Goal: Task Accomplishment & Management: Use online tool/utility

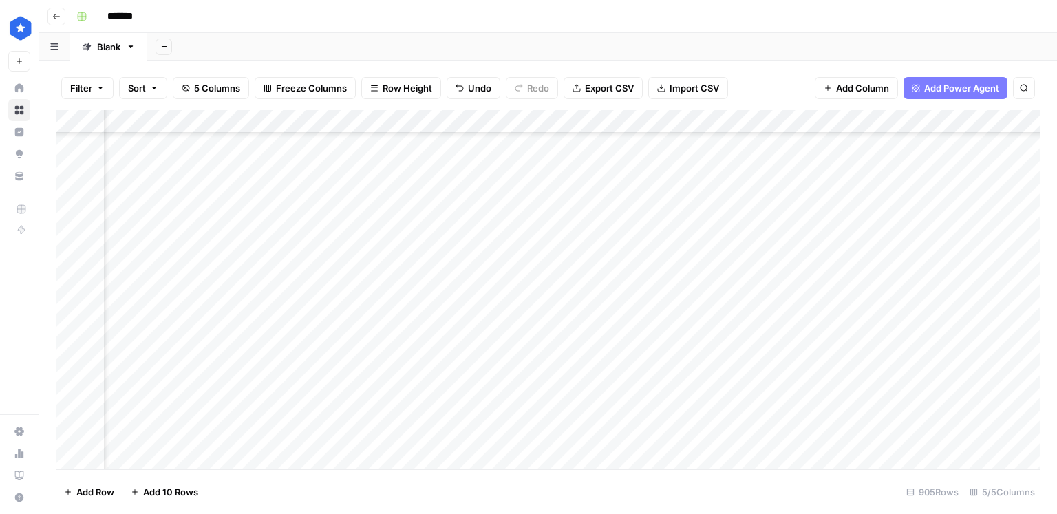
scroll to position [20367, 65]
drag, startPoint x: 883, startPoint y: 189, endPoint x: 879, endPoint y: 320, distance: 131.5
click at [879, 320] on div "Add Column" at bounding box center [548, 289] width 985 height 359
click at [866, 329] on div "Add Column" at bounding box center [548, 289] width 985 height 359
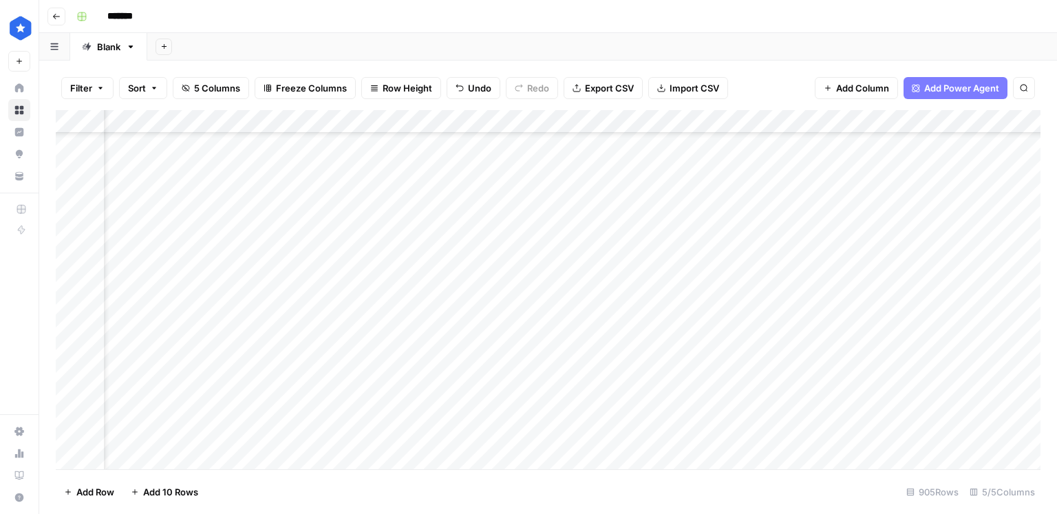
scroll to position [20858, 61]
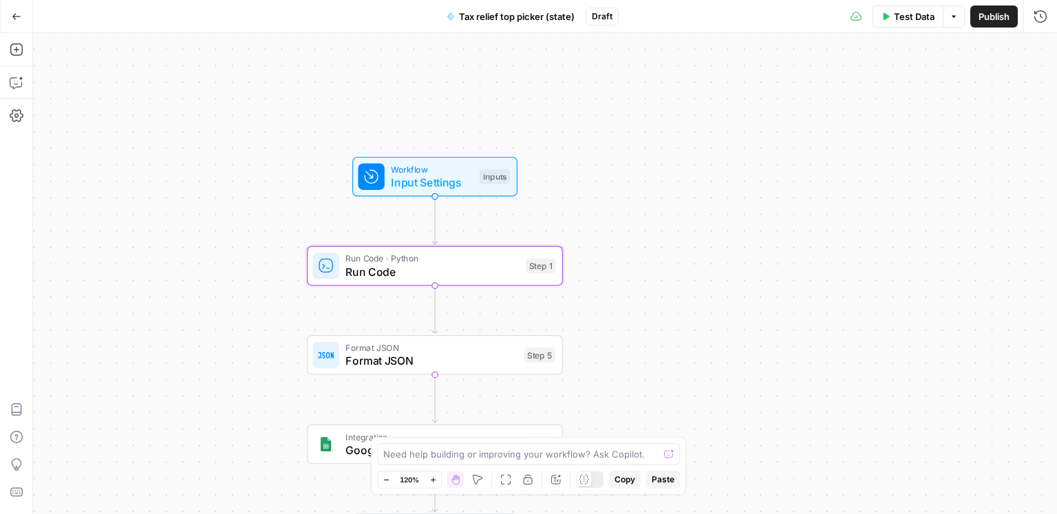
click at [992, 18] on span "Publish" at bounding box center [993, 17] width 31 height 14
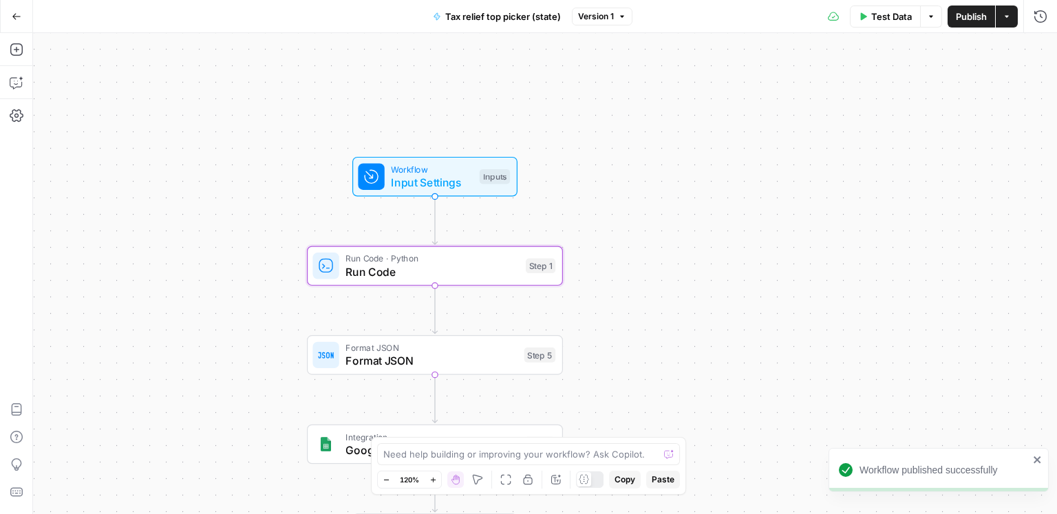
click at [899, 25] on button "Test Data" at bounding box center [885, 17] width 71 height 22
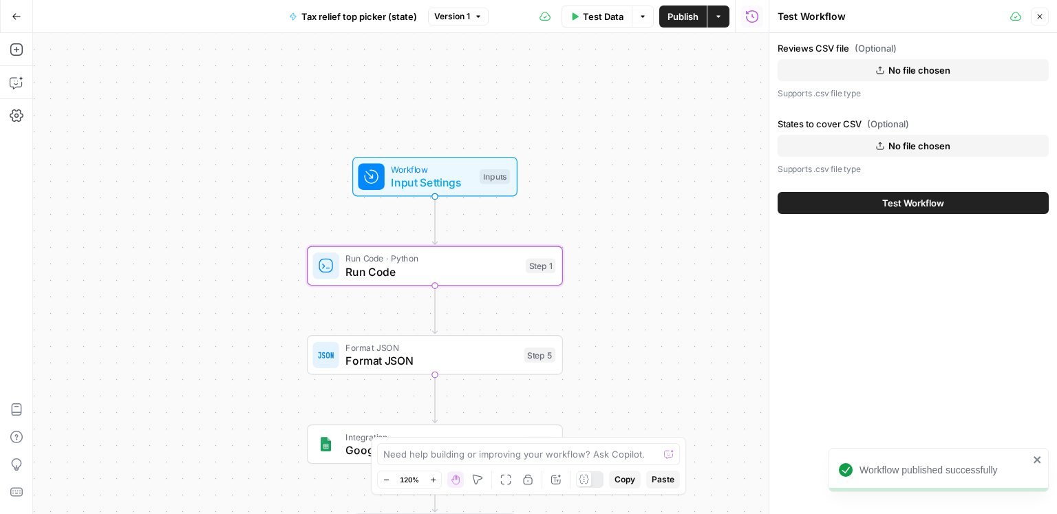
click at [885, 77] on button "No file chosen" at bounding box center [913, 70] width 271 height 22
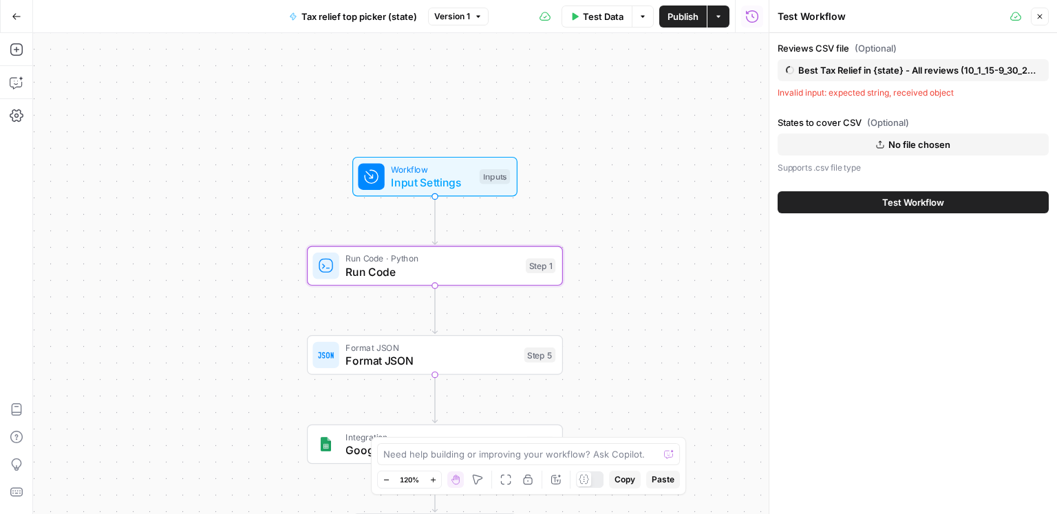
click at [954, 144] on button "No file chosen" at bounding box center [913, 144] width 271 height 22
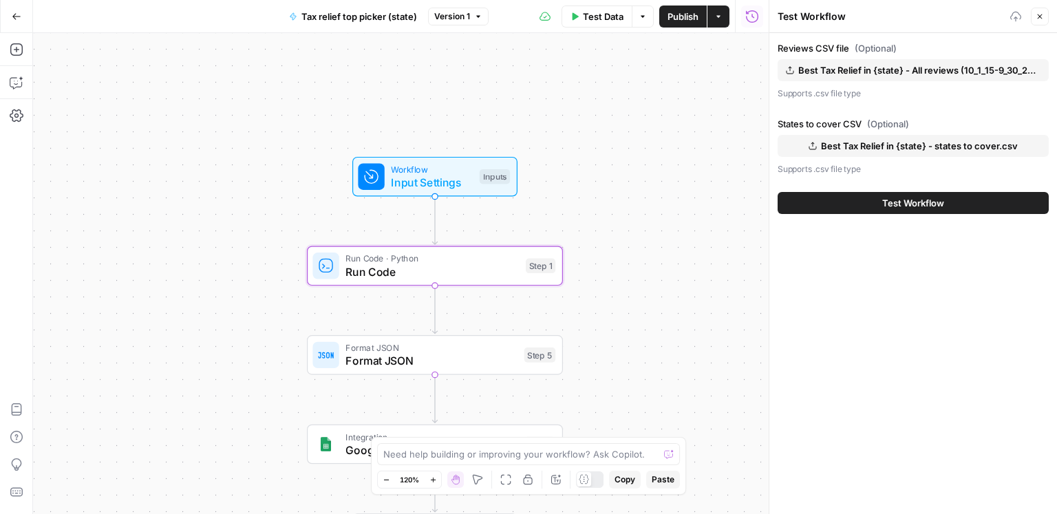
click at [925, 200] on span "Test Workflow" at bounding box center [913, 203] width 62 height 14
click at [910, 205] on span "Test Workflow" at bounding box center [913, 203] width 62 height 14
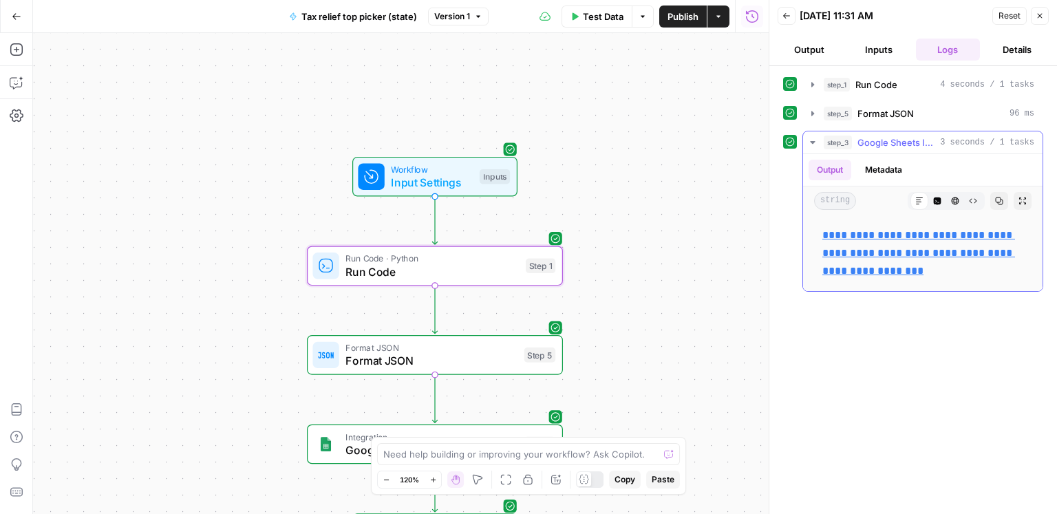
click at [927, 257] on link "**********" at bounding box center [918, 253] width 193 height 46
click at [14, 80] on icon "button" at bounding box center [17, 83] width 14 height 14
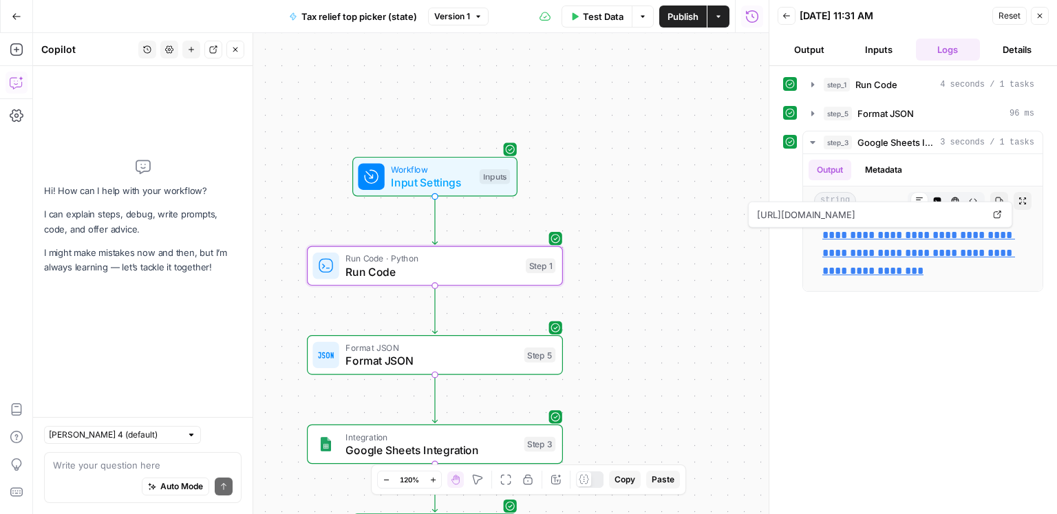
click at [149, 466] on textarea at bounding box center [143, 465] width 180 height 14
type textarea "k"
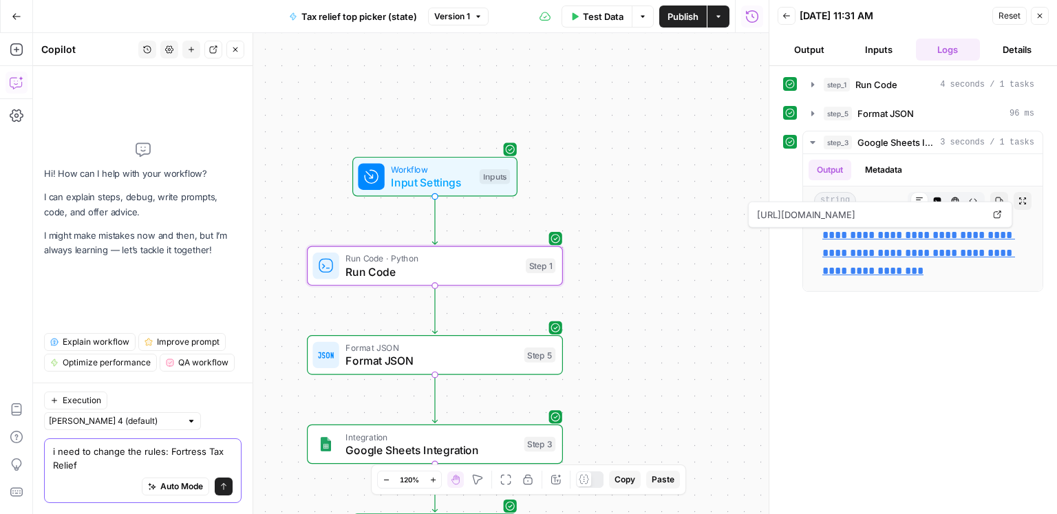
drag, startPoint x: 171, startPoint y: 458, endPoint x: 169, endPoint y: 448, distance: 10.5
click at [169, 448] on textarea "i need to change the rules: Fortress Tax Relief" at bounding box center [143, 459] width 180 height 28
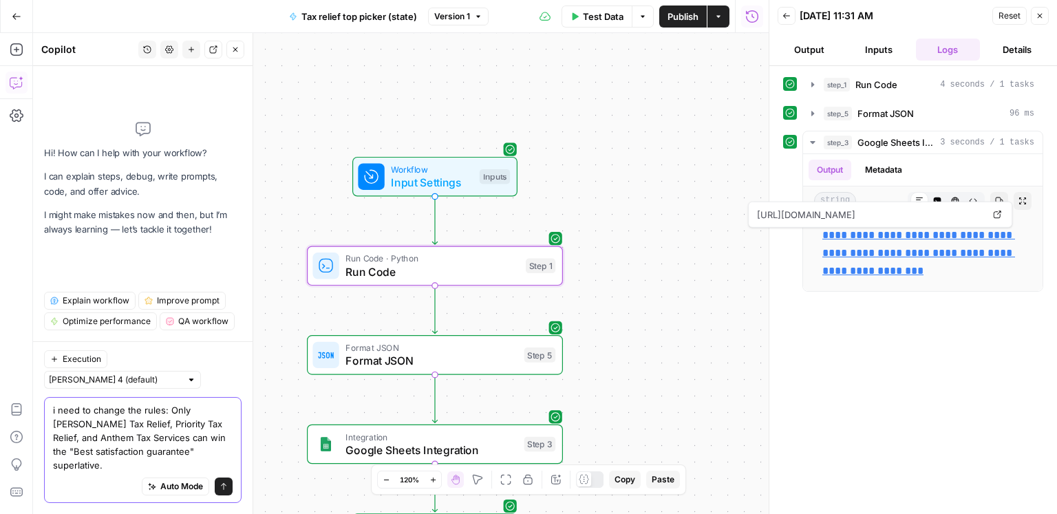
type textarea "i need to change the rules: Only [PERSON_NAME] Tax Relief, Priority Tax Relief,…"
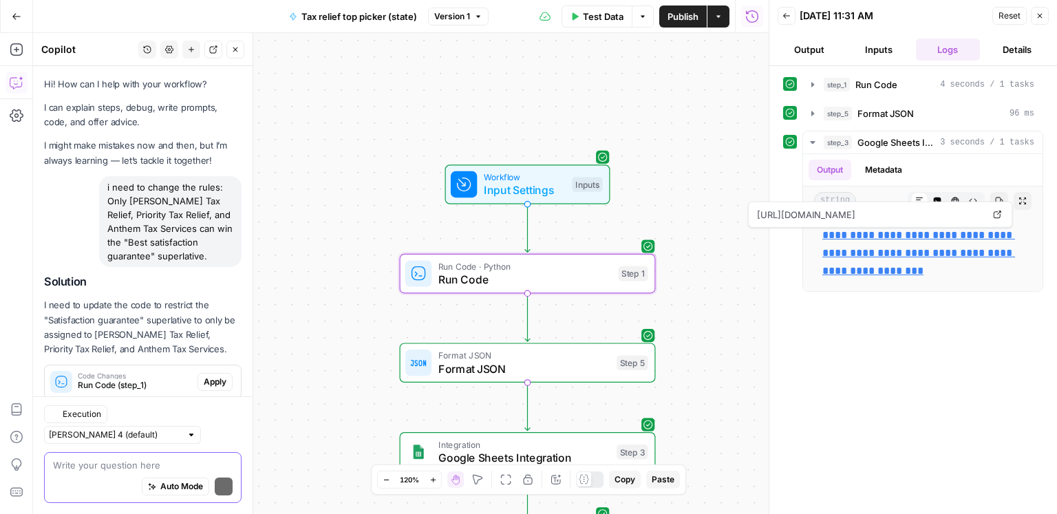
scroll to position [14, 0]
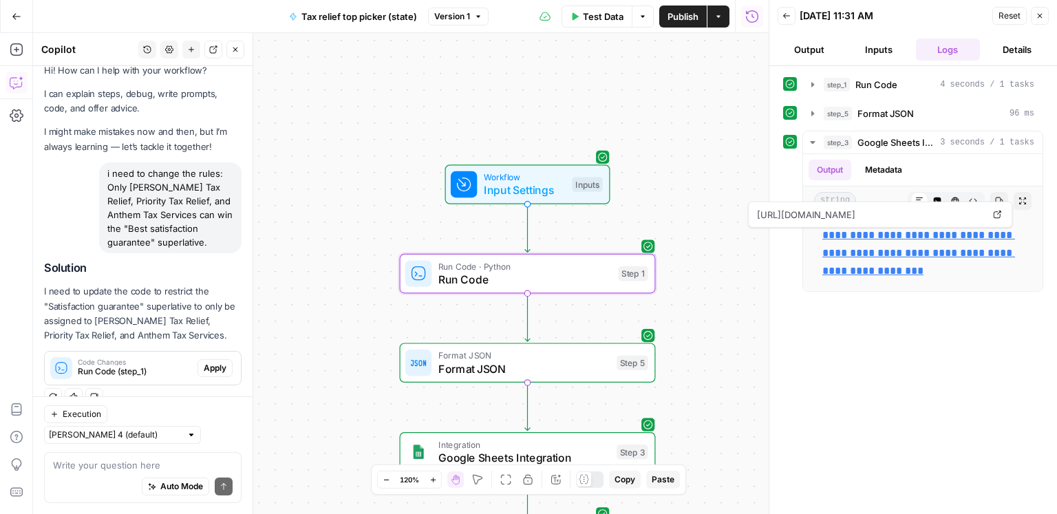
click at [156, 370] on span "Run Code (step_1)" at bounding box center [135, 371] width 114 height 12
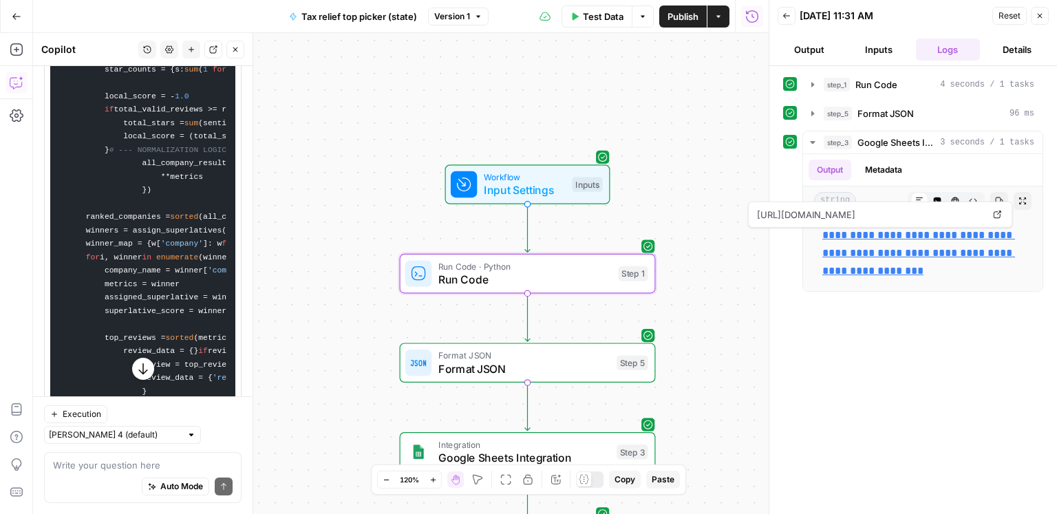
scroll to position [994, 0]
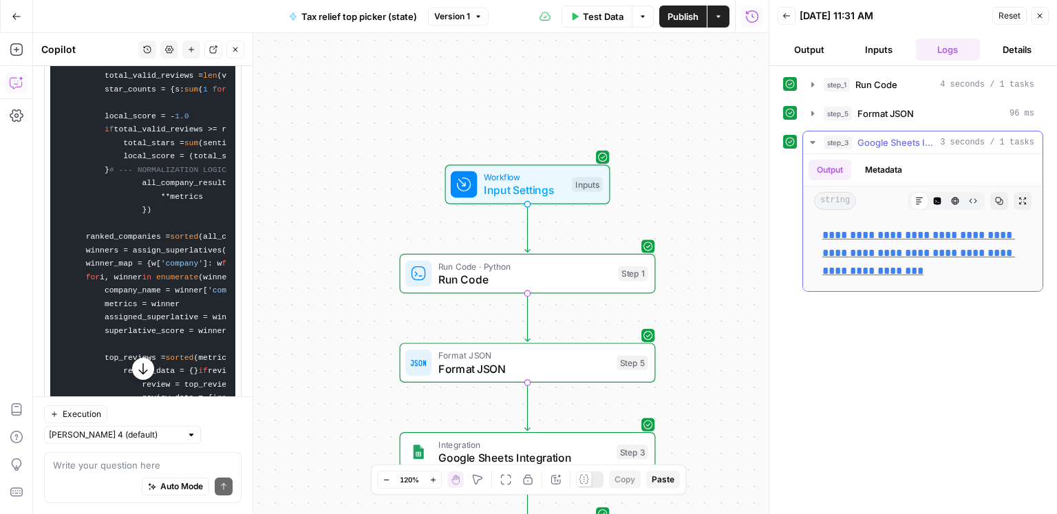
click at [891, 136] on span "Google Sheets Integration" at bounding box center [895, 143] width 77 height 14
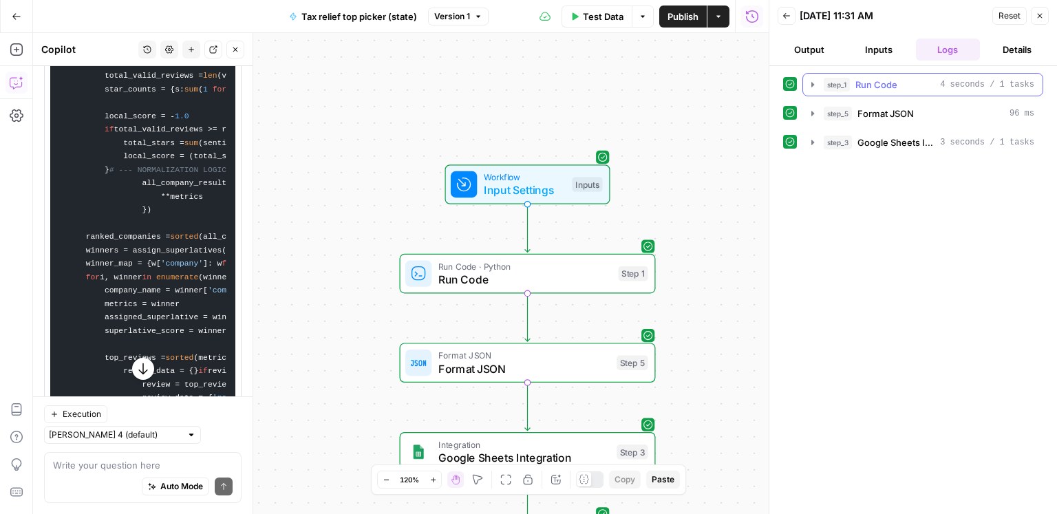
click at [883, 87] on span "Run Code" at bounding box center [876, 85] width 42 height 14
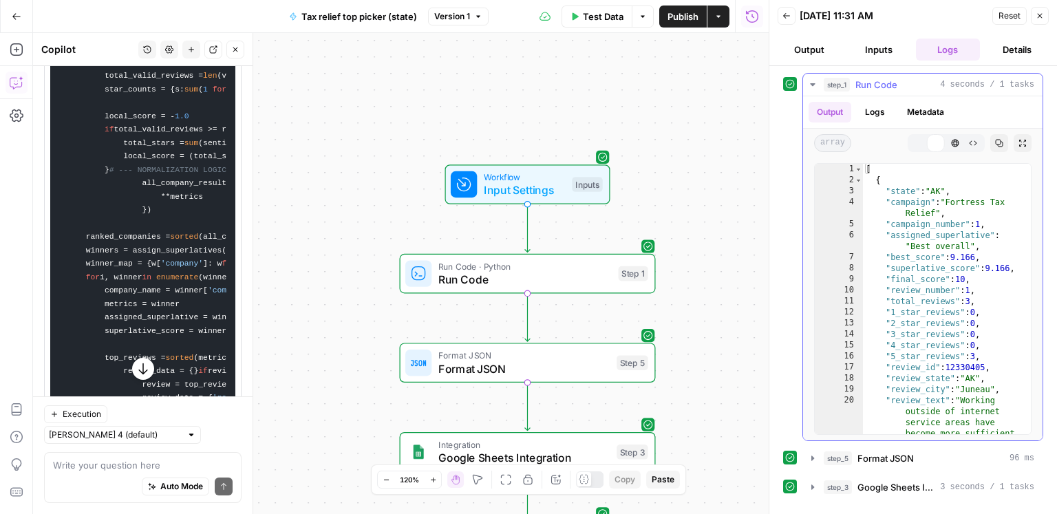
click at [883, 87] on span "Run Code" at bounding box center [876, 85] width 42 height 14
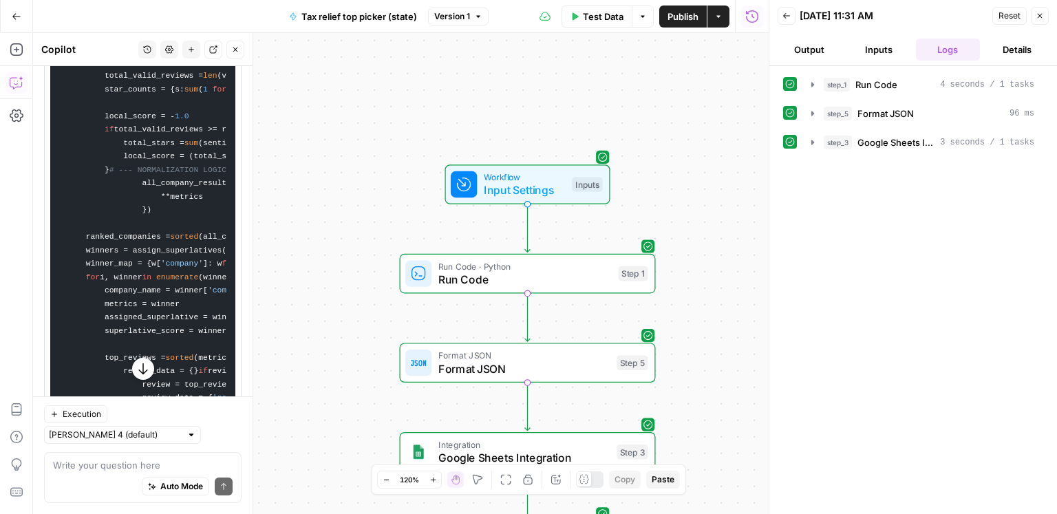
click at [589, 272] on span "Run Code" at bounding box center [524, 279] width 173 height 17
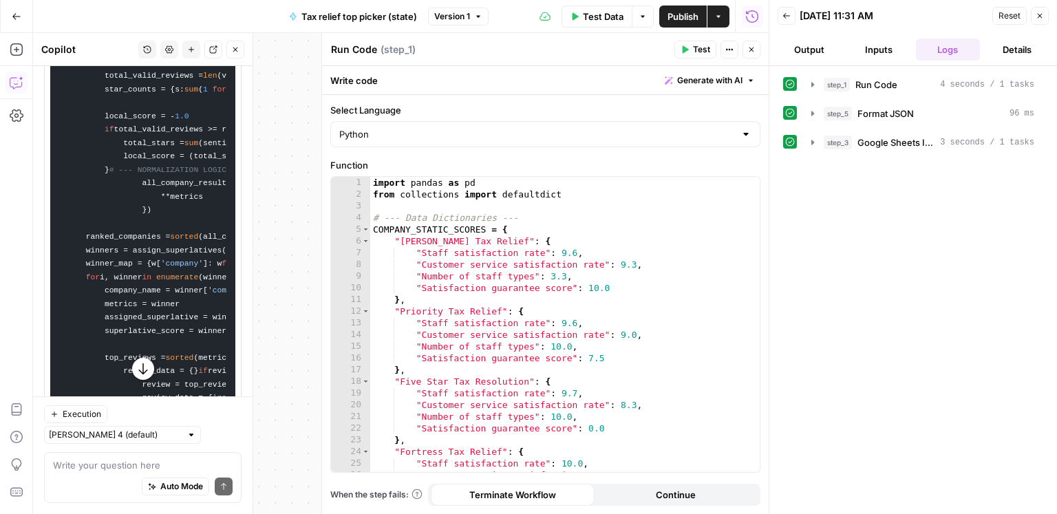
click at [647, 271] on div "import pandas as pd from collections import defaultdict # --- Data Dictionaries…" at bounding box center [565, 336] width 390 height 319
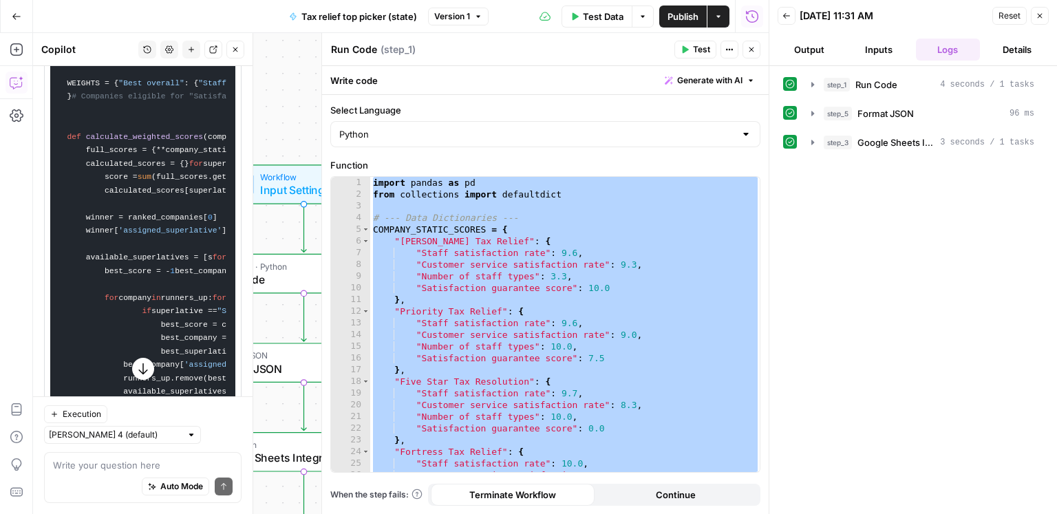
scroll to position [0, 0]
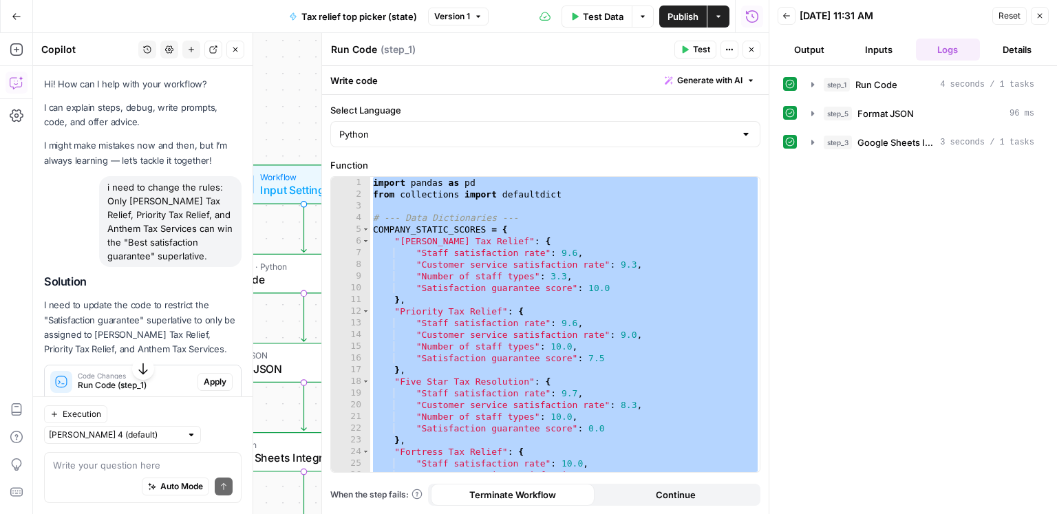
drag, startPoint x: 219, startPoint y: 250, endPoint x: 10, endPoint y: 242, distance: 209.4
click at [104, 190] on div "i need to change the rules: Only [PERSON_NAME] Tax Relief, Priority Tax Relief,…" at bounding box center [170, 221] width 142 height 91
copy div "i need to change the rules: Only [PERSON_NAME] Tax Relief, Priority Tax Relief,…"
click at [510, 316] on div "import pandas as pd from collections import defaultdict # --- Data Dictionaries…" at bounding box center [565, 336] width 390 height 319
click at [488, 249] on div "import pandas as pd from collections import defaultdict # --- Data Dictionaries…" at bounding box center [565, 336] width 390 height 319
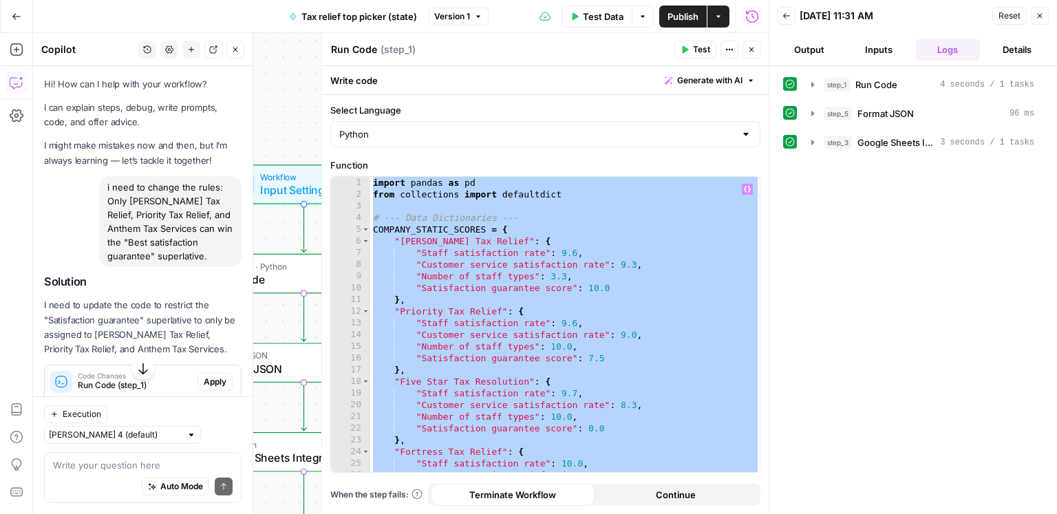
paste textarea
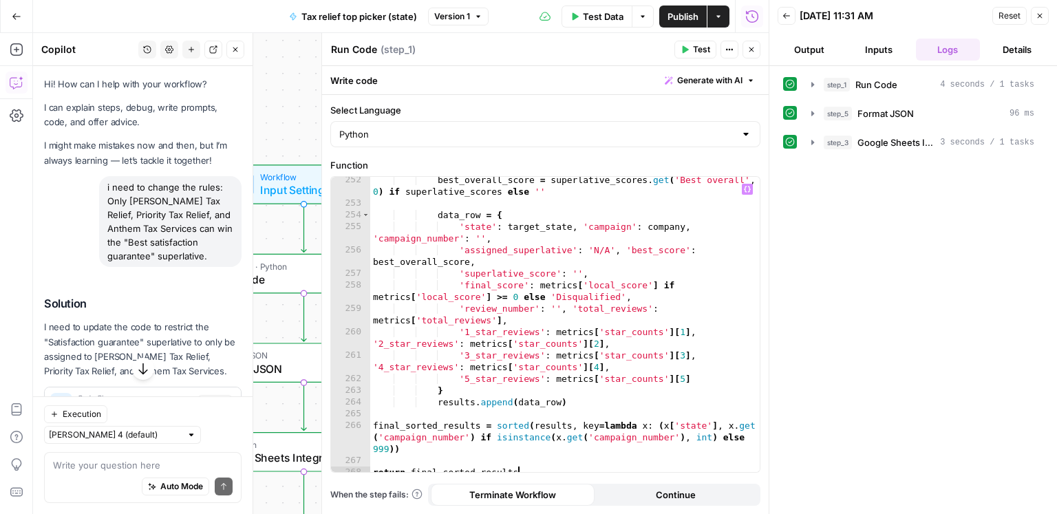
scroll to position [3337, 0]
click at [679, 15] on span "Publish" at bounding box center [682, 17] width 31 height 14
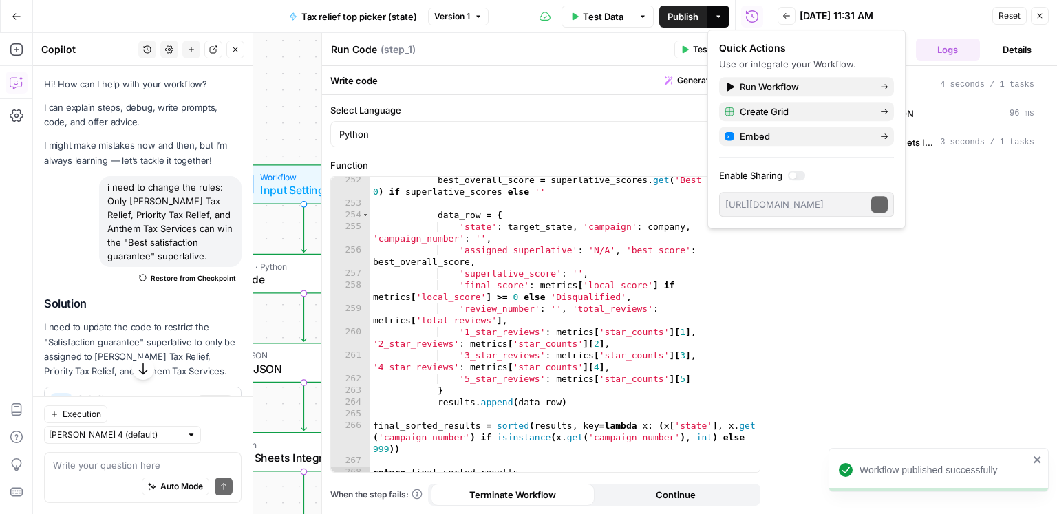
click at [589, 18] on span "Test Data" at bounding box center [603, 17] width 41 height 14
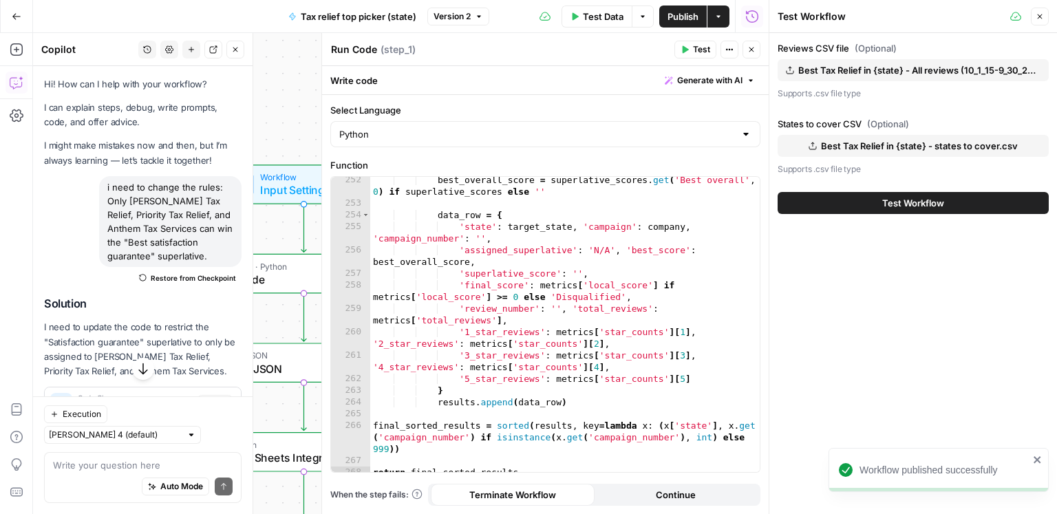
click at [888, 196] on span "Test Workflow" at bounding box center [913, 203] width 62 height 14
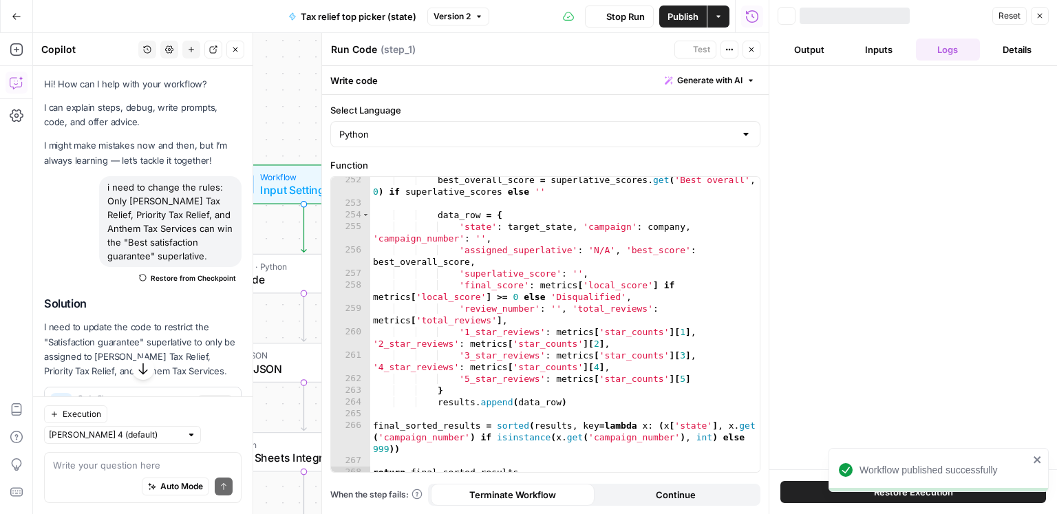
click at [877, 206] on div at bounding box center [913, 267] width 288 height 403
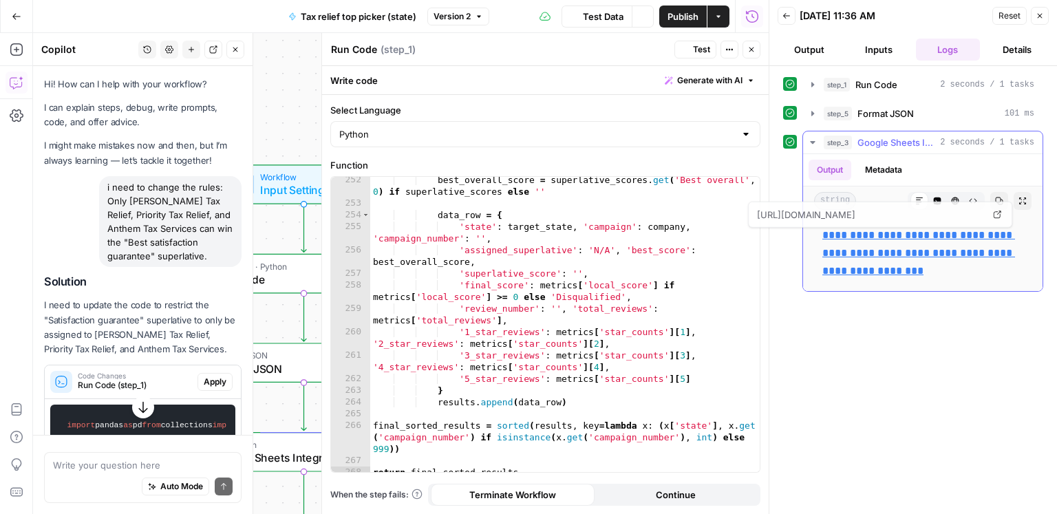
click at [944, 243] on p "**********" at bounding box center [922, 253] width 201 height 54
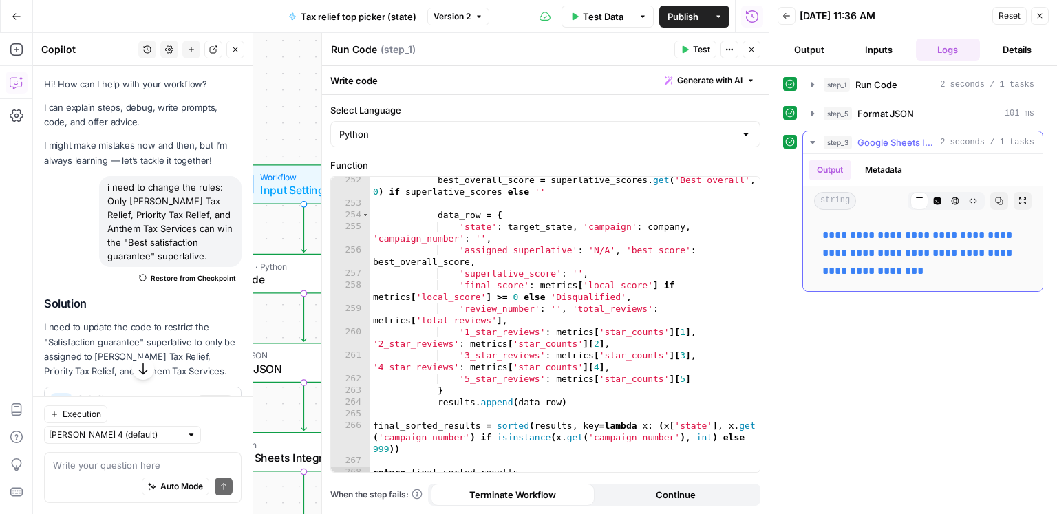
click at [941, 248] on link "**********" at bounding box center [918, 253] width 193 height 46
click at [506, 290] on div "best_overall_score = superlative_scores . get ( 'Best overall' , 0 ) if superla…" at bounding box center [565, 339] width 390 height 331
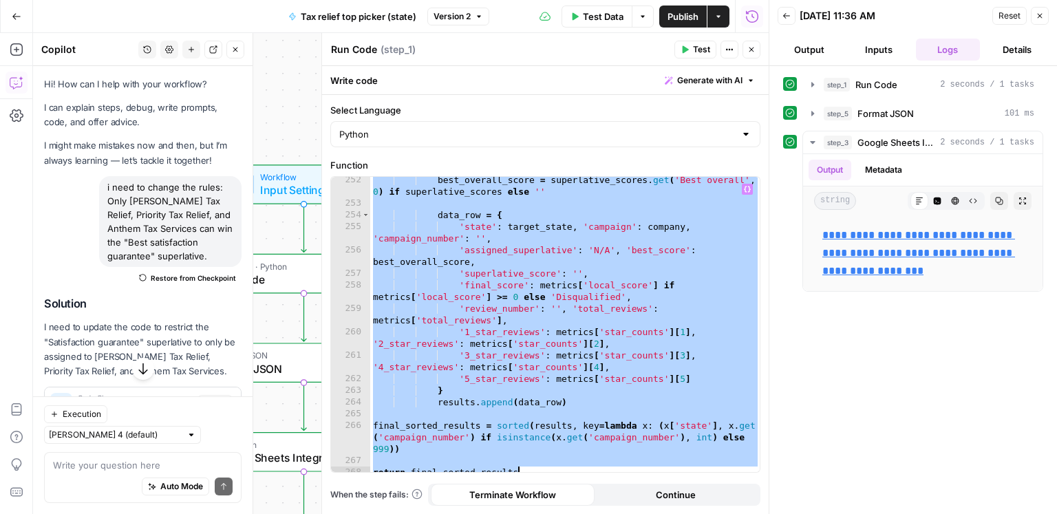
paste textarea "**"
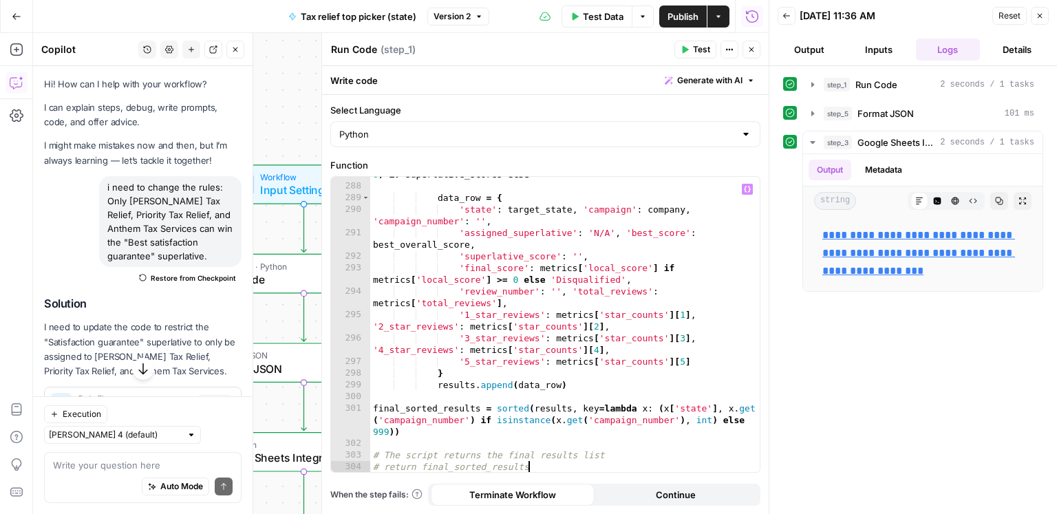
scroll to position [3856, 0]
click at [680, 17] on span "Publish" at bounding box center [682, 17] width 31 height 14
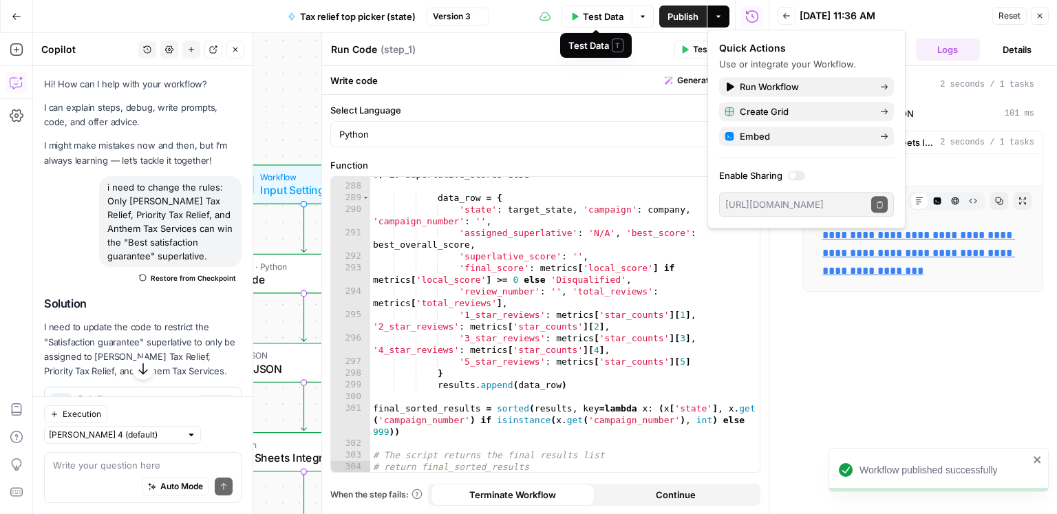
click at [607, 10] on span "Test Data" at bounding box center [603, 17] width 41 height 14
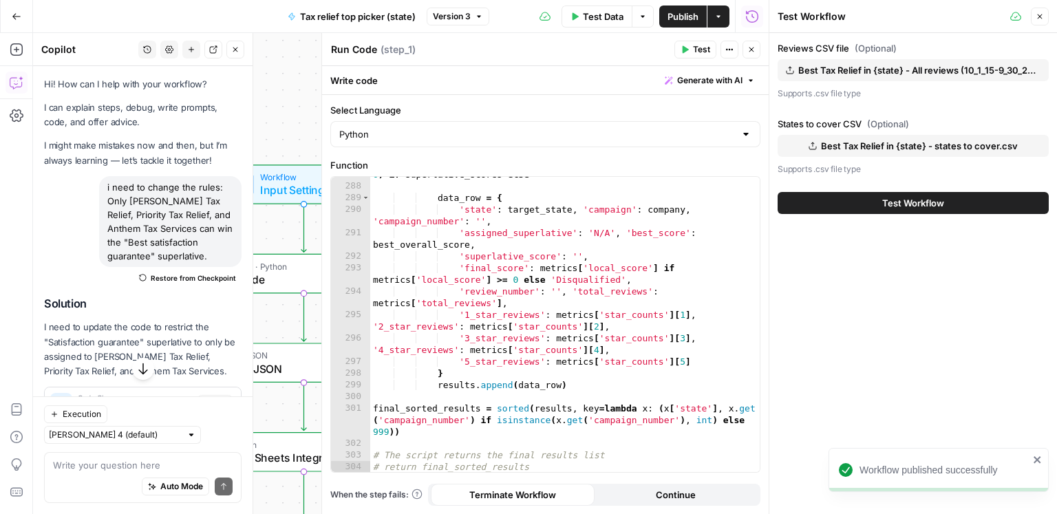
click at [899, 210] on button "Test Workflow" at bounding box center [913, 203] width 271 height 22
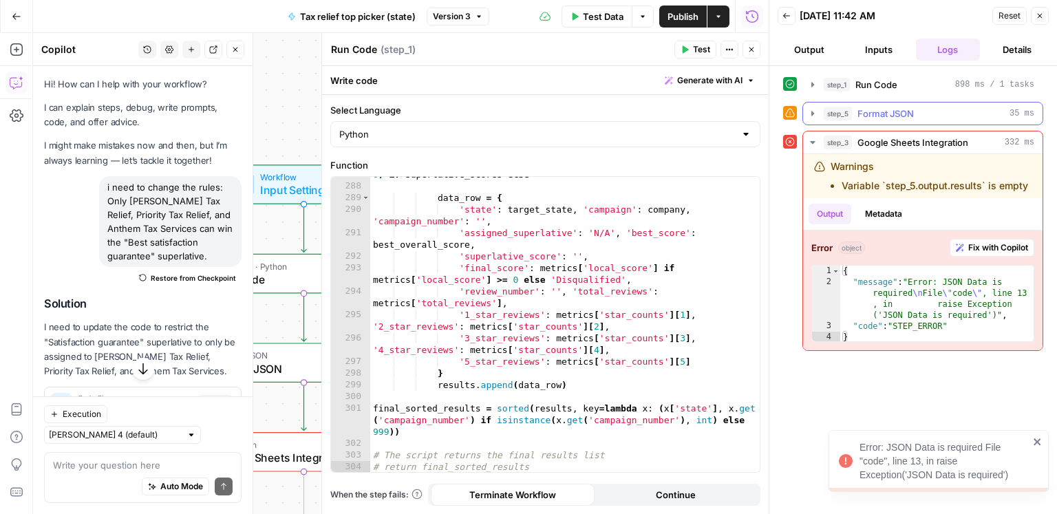
click at [963, 120] on button "step_5 Format JSON 35 ms" at bounding box center [922, 114] width 239 height 22
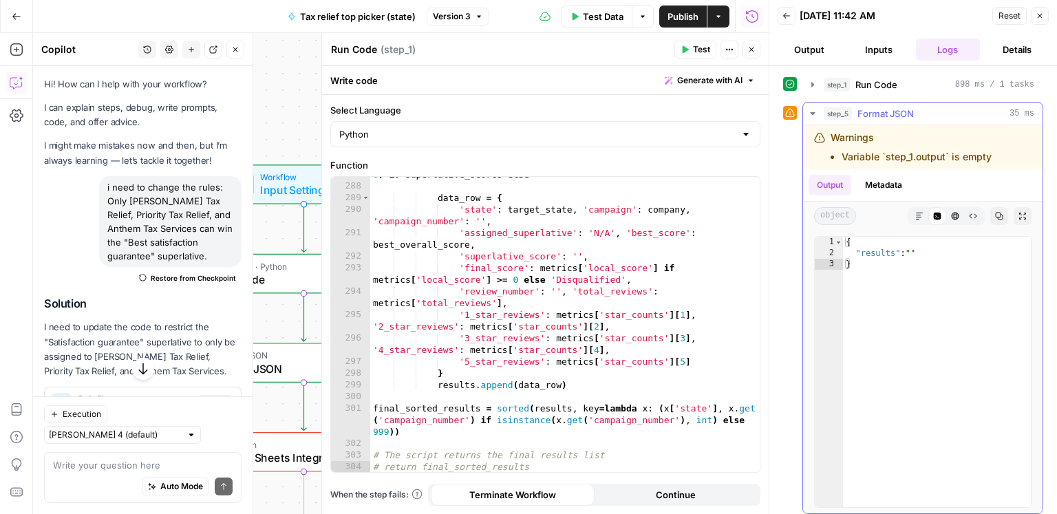
click at [963, 120] on button "step_5 Format JSON 35 ms" at bounding box center [922, 114] width 239 height 22
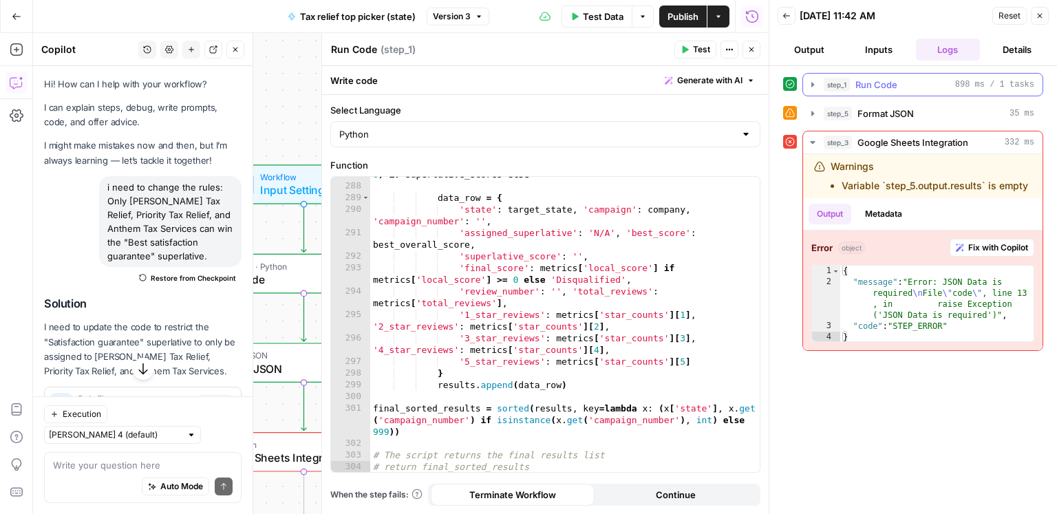
click at [898, 83] on div "step_1 Run Code 898 ms / 1 tasks" at bounding box center [929, 85] width 211 height 14
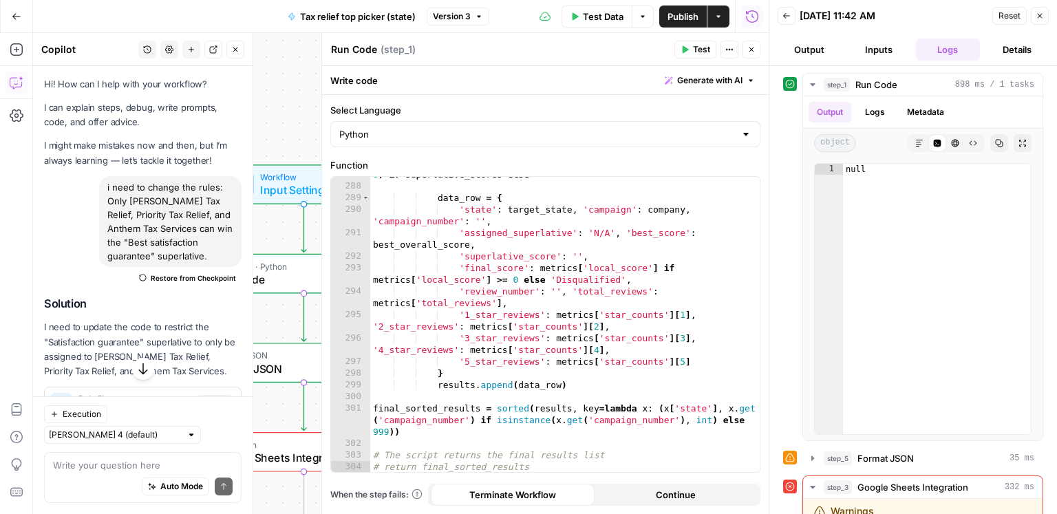
click at [524, 231] on div "best_overall_score = superlative_scores . get ( 'Best overall' , 0 ) if superla…" at bounding box center [565, 322] width 390 height 331
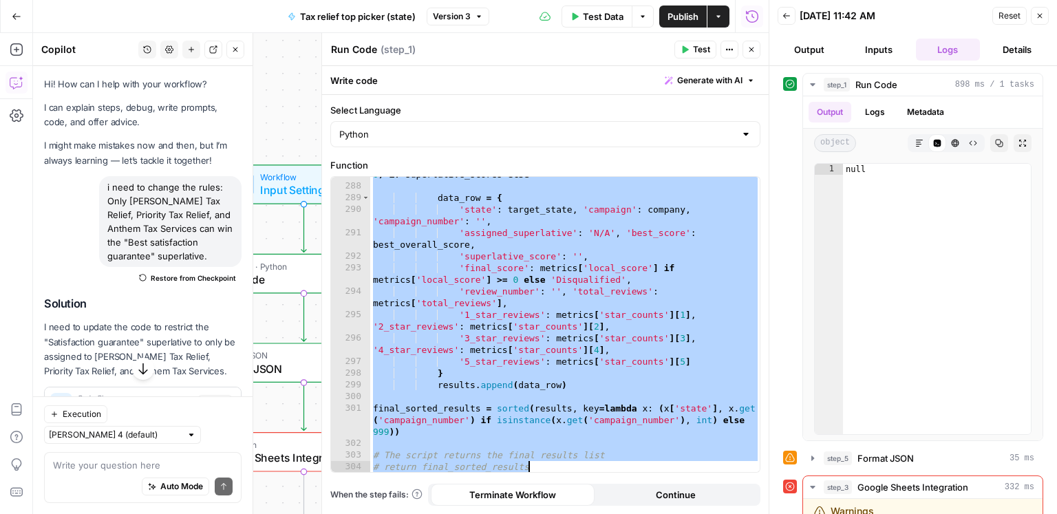
paste textarea
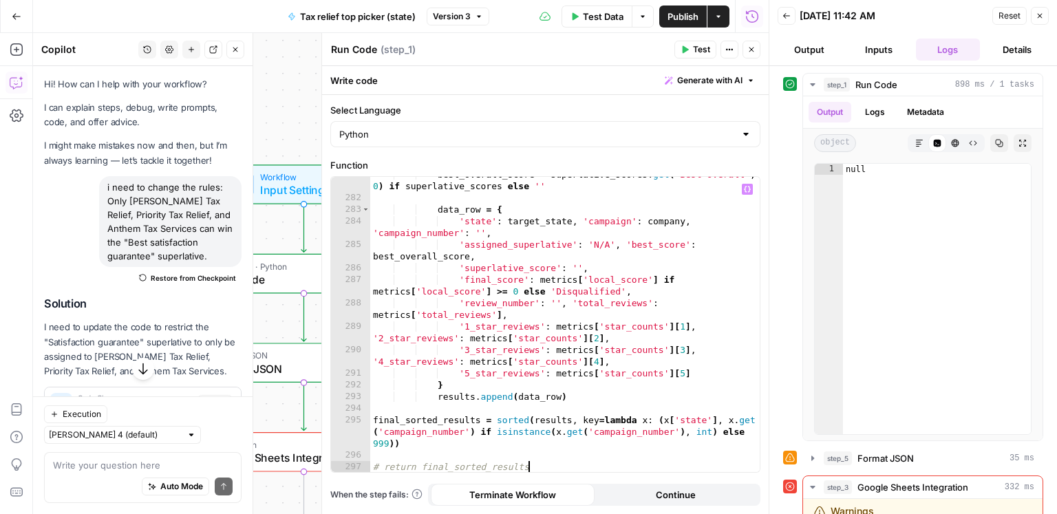
scroll to position [3716, 0]
click at [617, 22] on span "Test Data" at bounding box center [603, 17] width 41 height 14
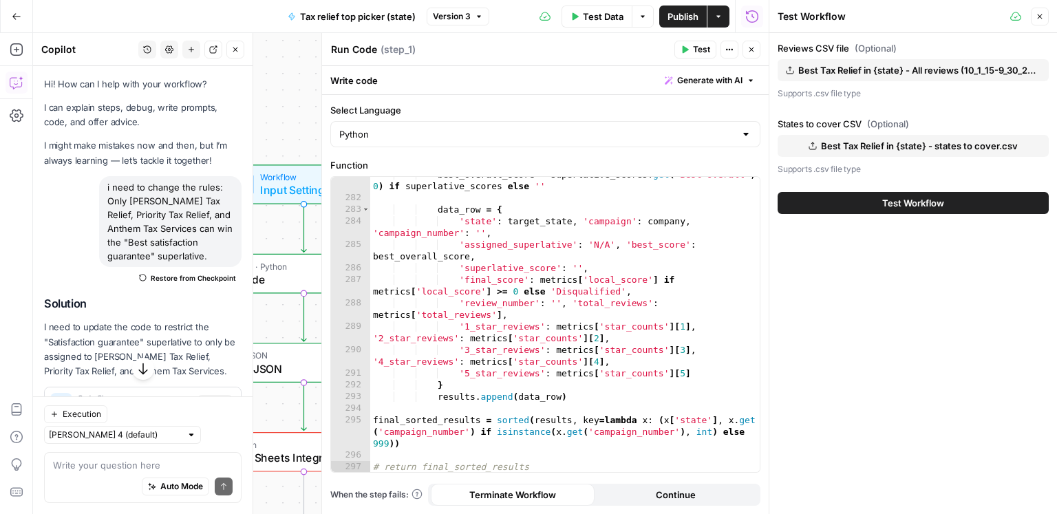
click at [901, 211] on button "Test Workflow" at bounding box center [913, 203] width 271 height 22
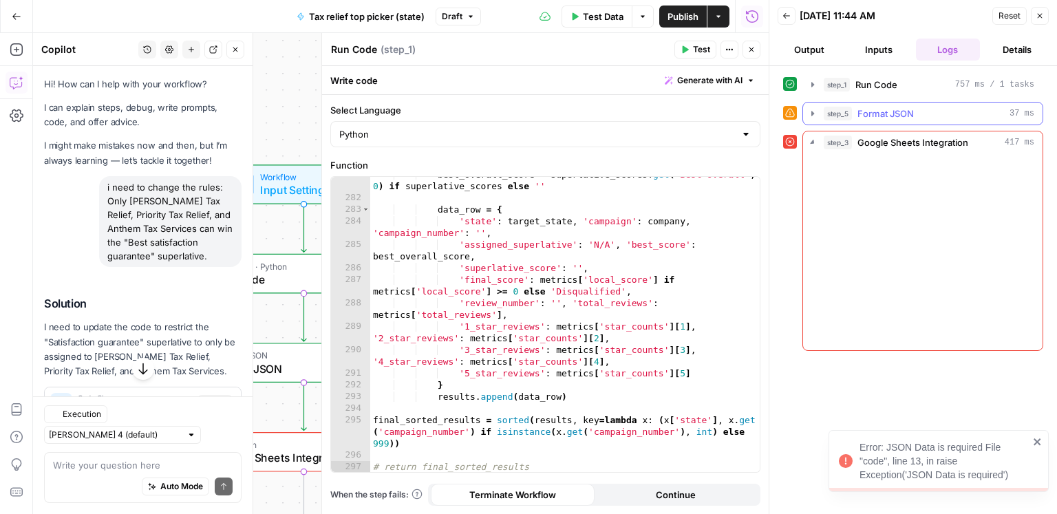
click at [880, 119] on span "Format JSON" at bounding box center [885, 114] width 56 height 14
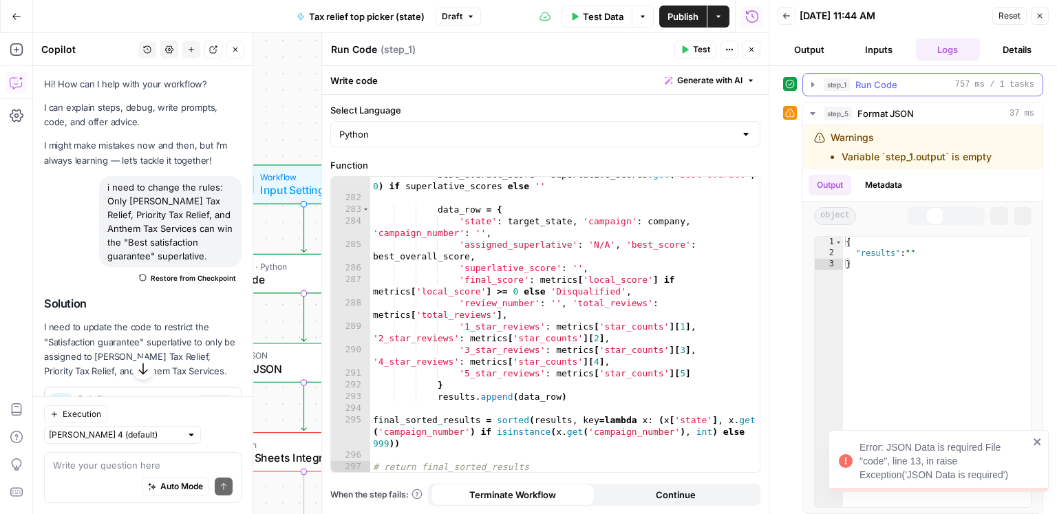
click at [881, 85] on span "Run Code" at bounding box center [876, 85] width 42 height 14
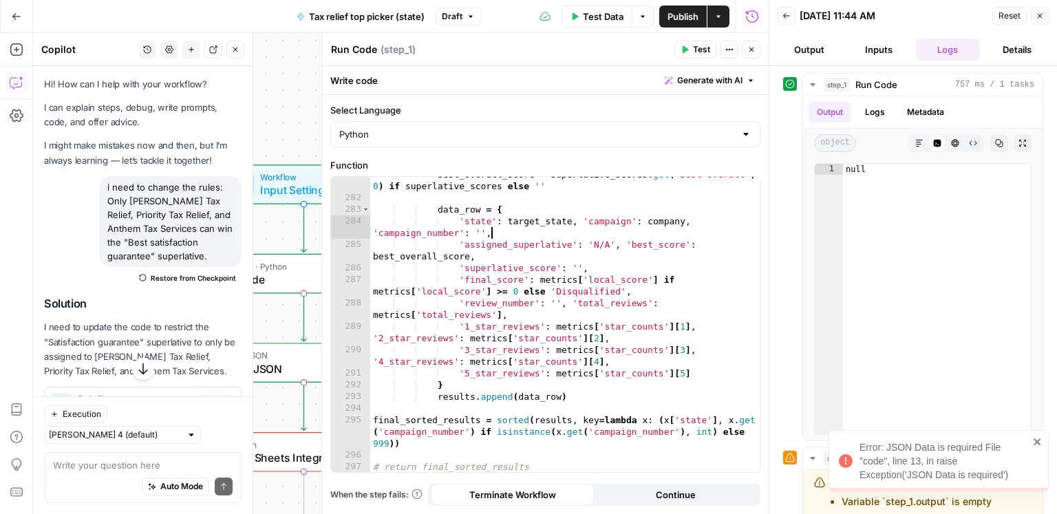
click at [519, 237] on div "best_overall_score = superlative_scores . get ( 'Best overall' , 0 ) if superla…" at bounding box center [565, 334] width 390 height 331
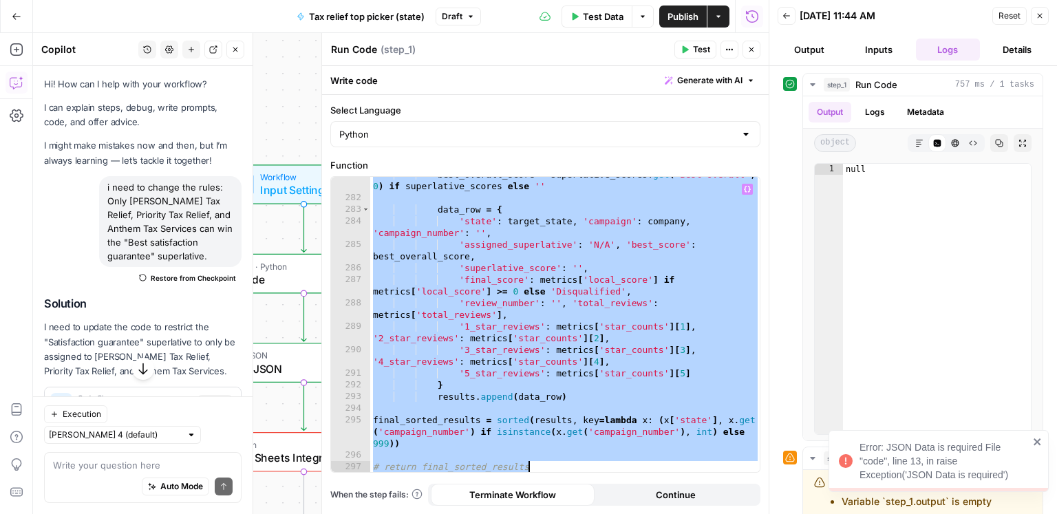
paste textarea
type textarea "**********"
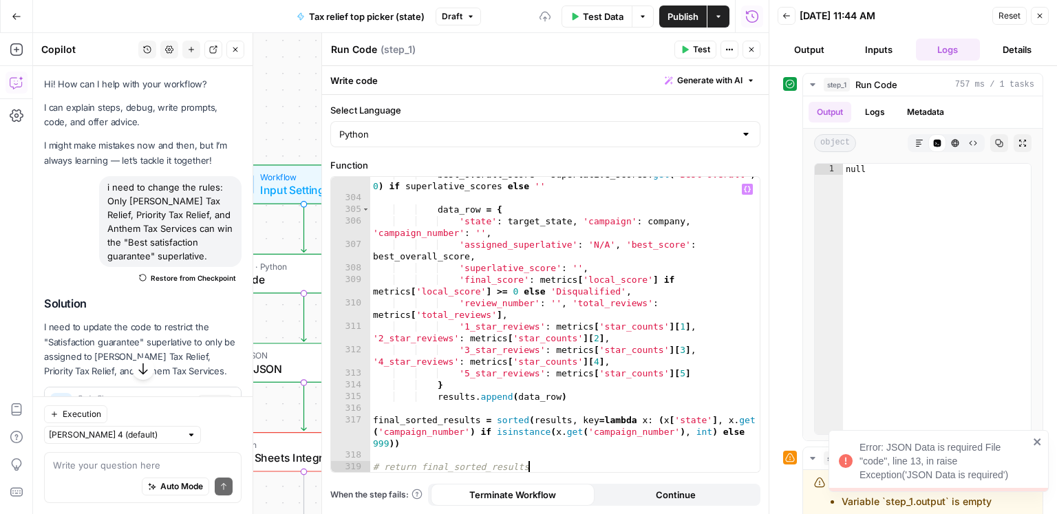
click at [694, 52] on span "Test" at bounding box center [701, 49] width 17 height 12
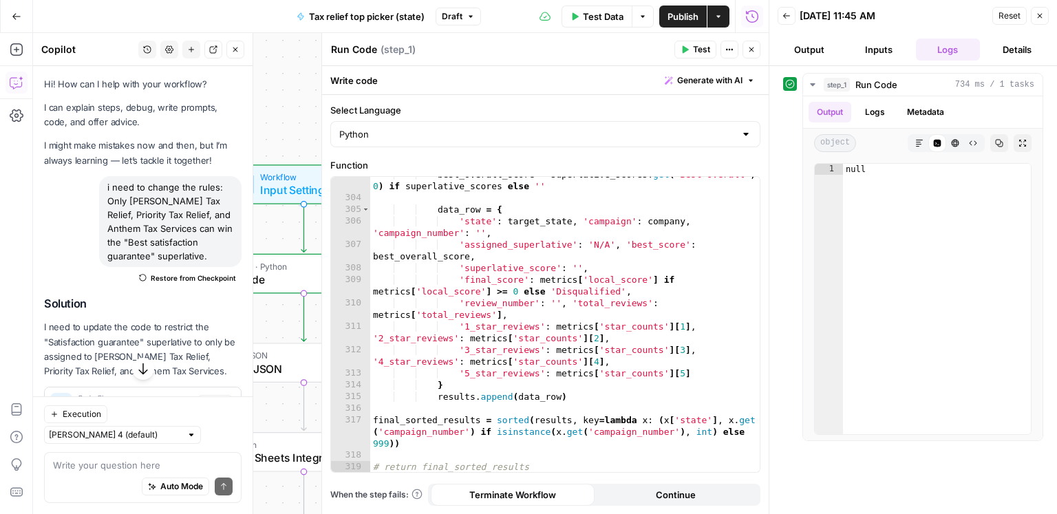
type textarea "****"
drag, startPoint x: 936, startPoint y: 241, endPoint x: 485, endPoint y: 109, distance: 470.3
click at [932, 241] on div "null" at bounding box center [937, 310] width 189 height 293
type textarea "**********"
click at [581, 295] on div "best_overall_score = superlative_scores . get ( 'Best overall' , 0 ) if superla…" at bounding box center [565, 334] width 390 height 331
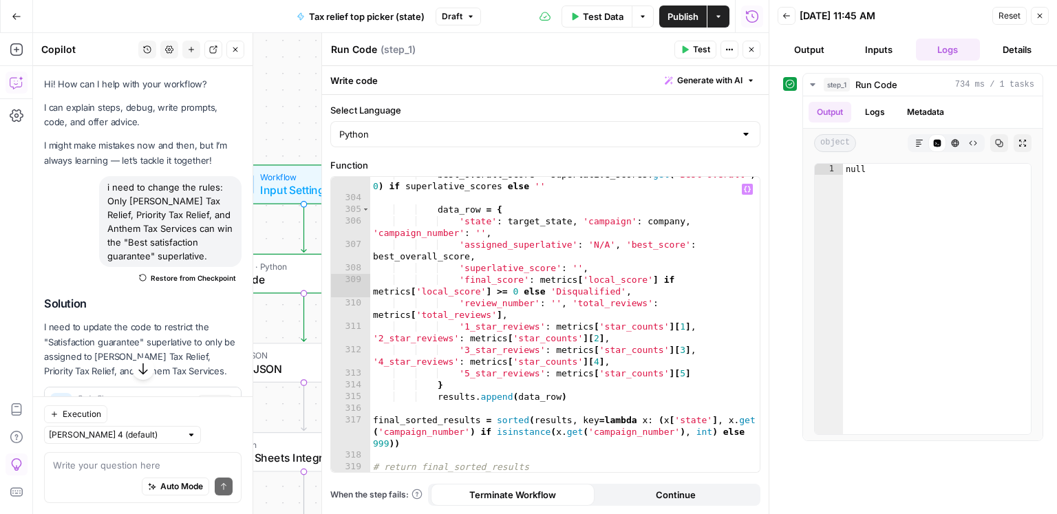
drag, startPoint x: 49, startPoint y: 471, endPoint x: 60, endPoint y: 471, distance: 11.0
click at [50, 471] on div "Write your question here Auto Mode Send" at bounding box center [142, 477] width 197 height 51
click at [61, 471] on textarea at bounding box center [143, 465] width 180 height 14
type textarea "why is step 1 giving null output"
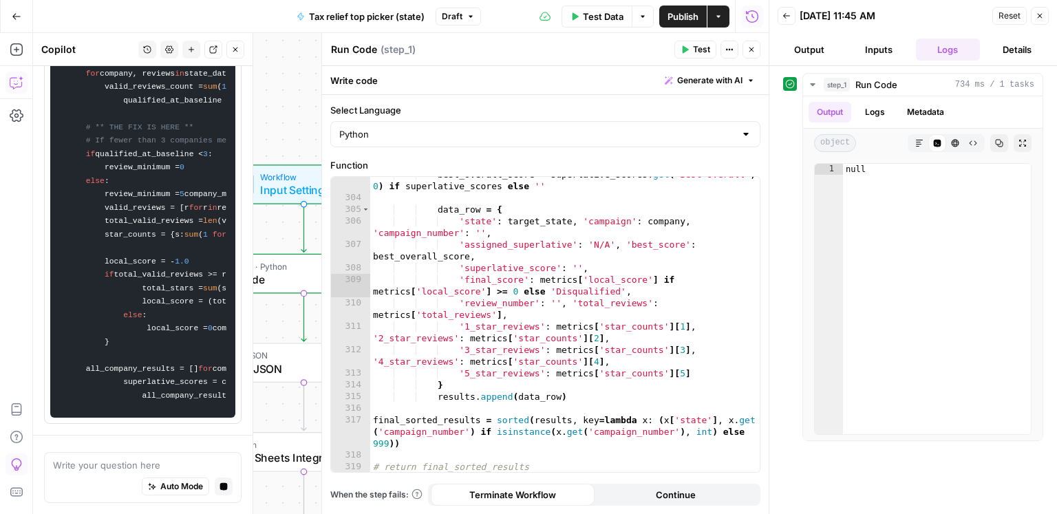
scroll to position [3380, 0]
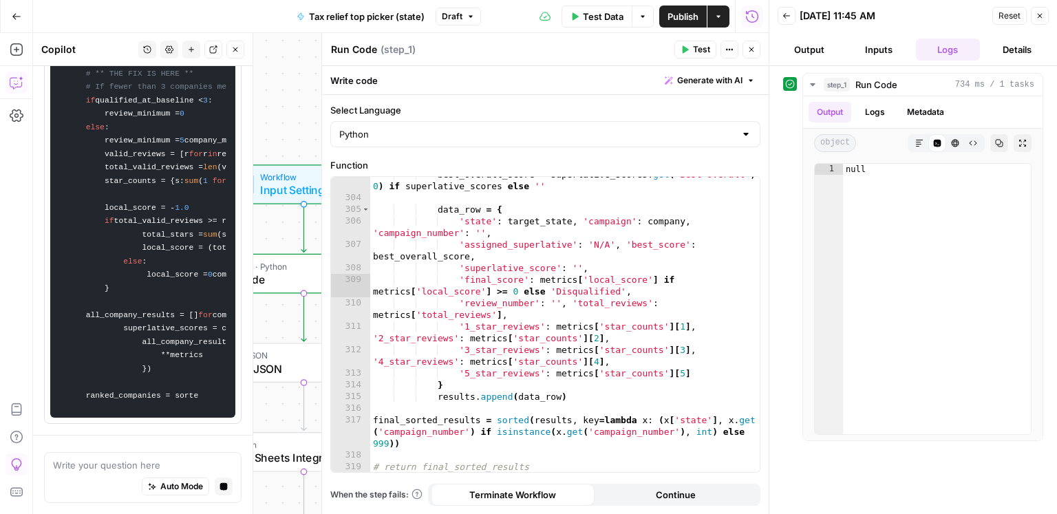
click at [586, 253] on div "best_overall_score = superlative_scores . get ( 'Best overall' , 0 ) if superla…" at bounding box center [565, 334] width 390 height 331
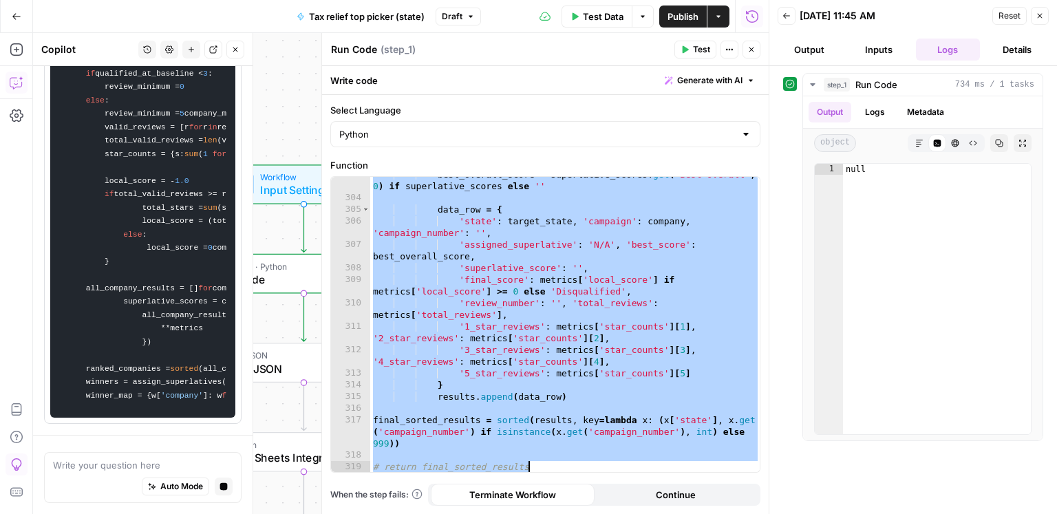
paste textarea
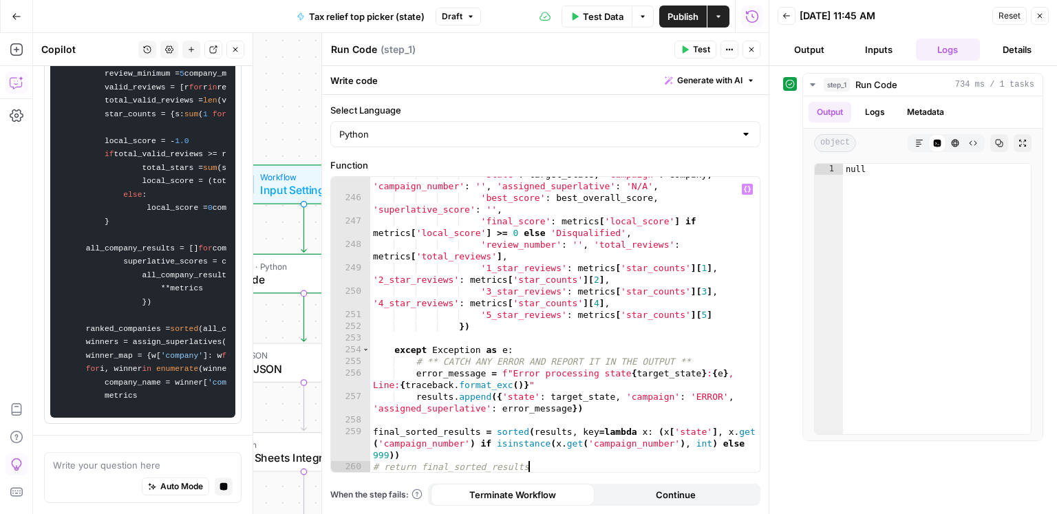
type textarea "**********"
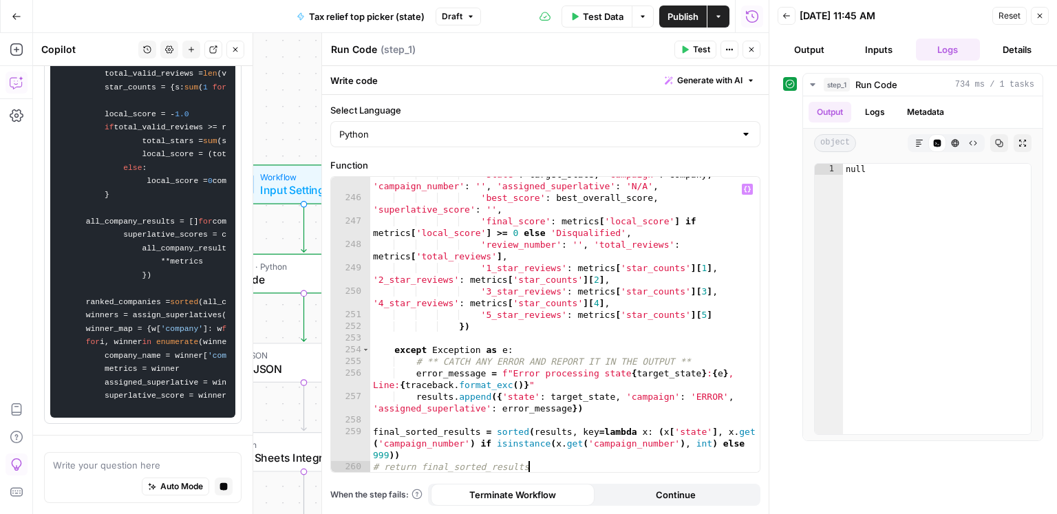
click at [689, 54] on button "Test" at bounding box center [695, 50] width 42 height 18
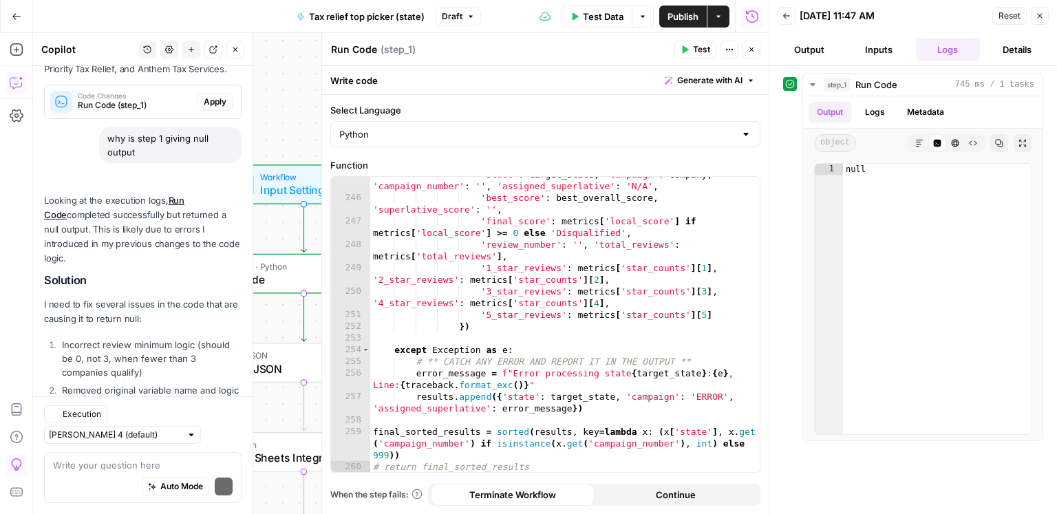
scroll to position [391, 0]
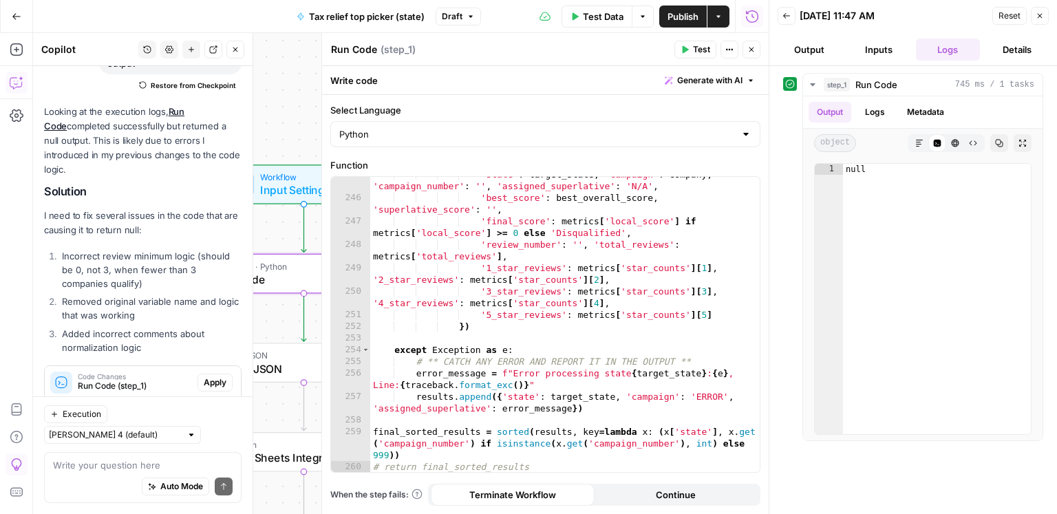
click at [213, 376] on span "Apply" at bounding box center [215, 382] width 23 height 12
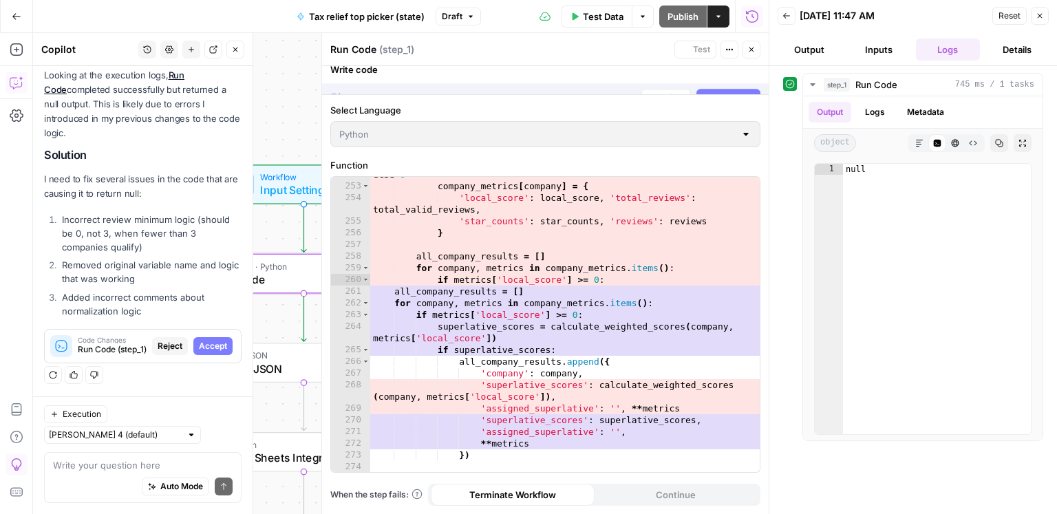
scroll to position [347, 0]
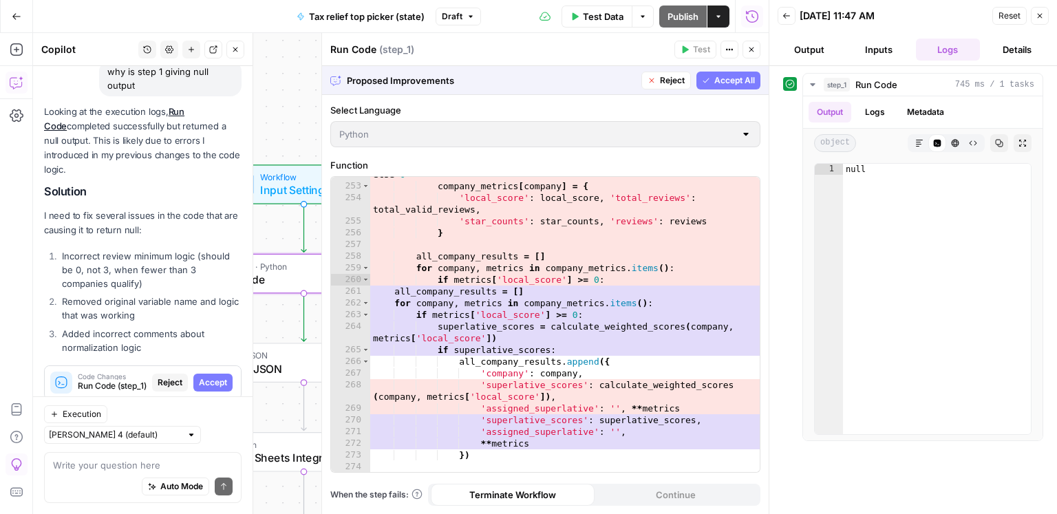
click at [205, 376] on span "Accept" at bounding box center [213, 382] width 28 height 12
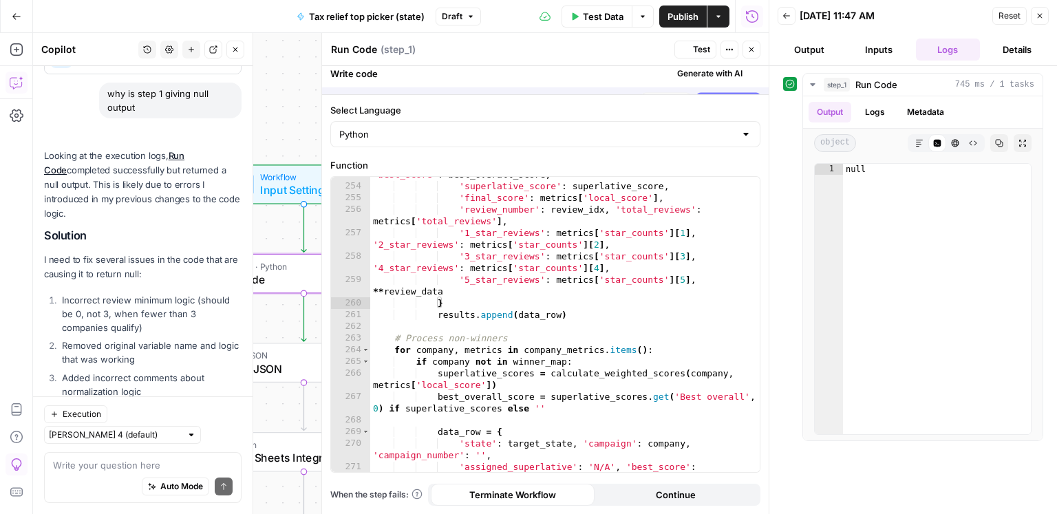
scroll to position [391, 0]
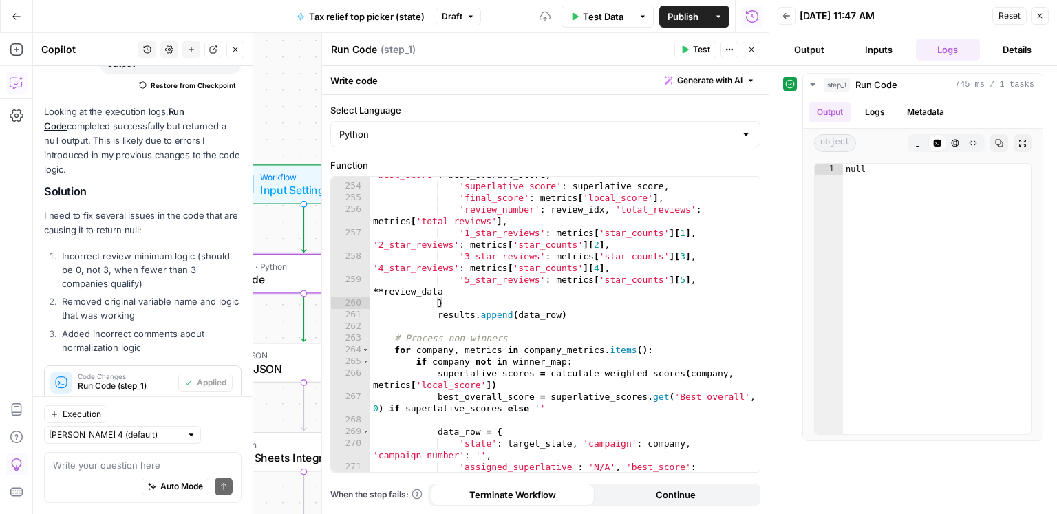
click at [699, 59] on header "Run Code Run Code ( step_1 ) Test Actions Close" at bounding box center [545, 49] width 447 height 33
click at [700, 54] on span "Test" at bounding box center [701, 49] width 17 height 12
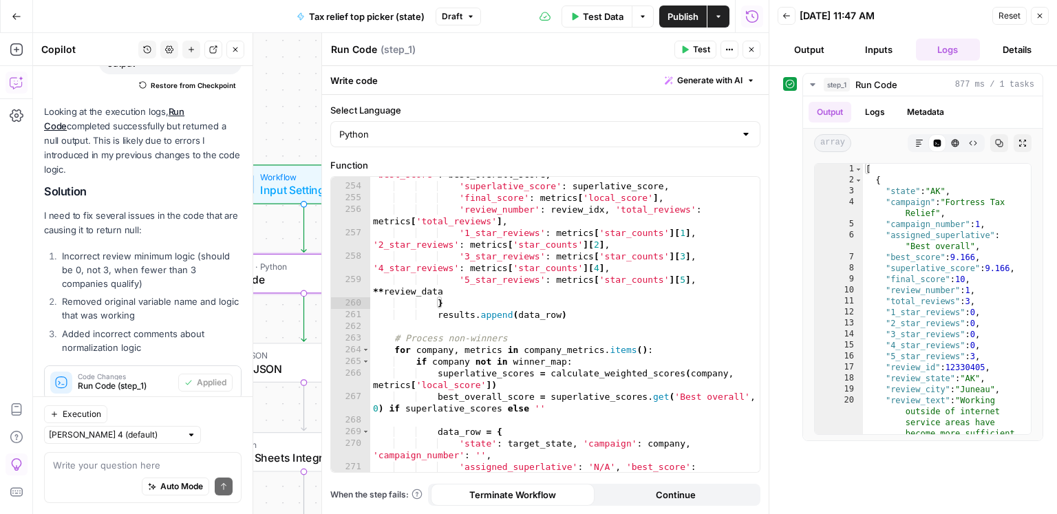
click at [596, 19] on span "Test Data" at bounding box center [603, 17] width 41 height 14
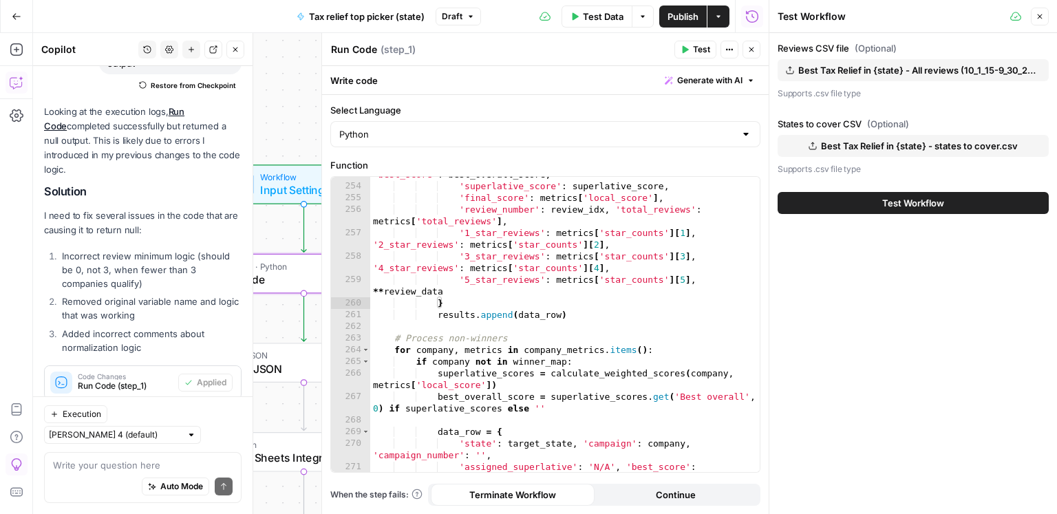
click at [916, 207] on span "Test Workflow" at bounding box center [913, 203] width 62 height 14
click at [917, 207] on span "Test Workflow" at bounding box center [913, 203] width 62 height 14
click at [897, 207] on span "Test Workflow" at bounding box center [913, 203] width 62 height 14
click at [895, 196] on span "Test Workflow" at bounding box center [913, 203] width 62 height 14
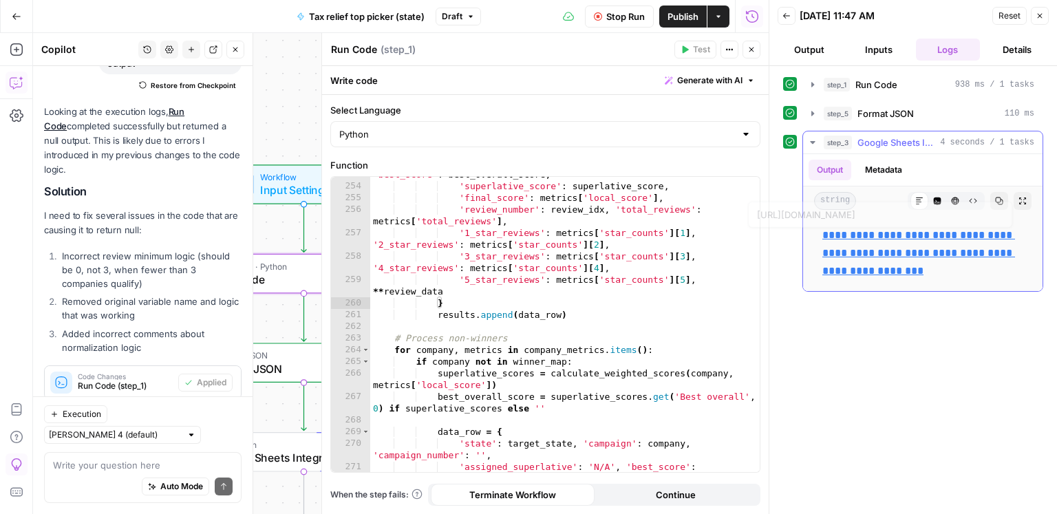
click at [879, 243] on p "**********" at bounding box center [922, 253] width 201 height 54
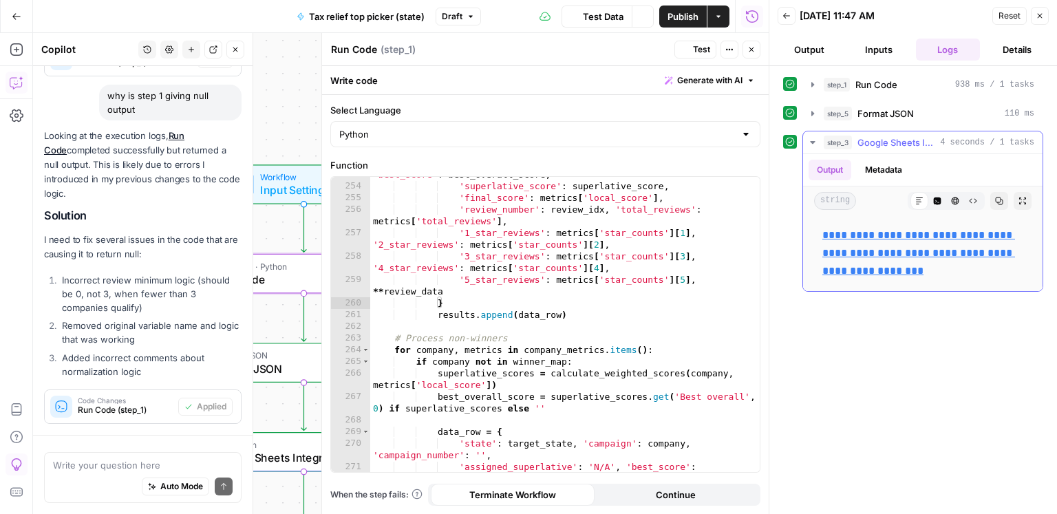
scroll to position [307, 0]
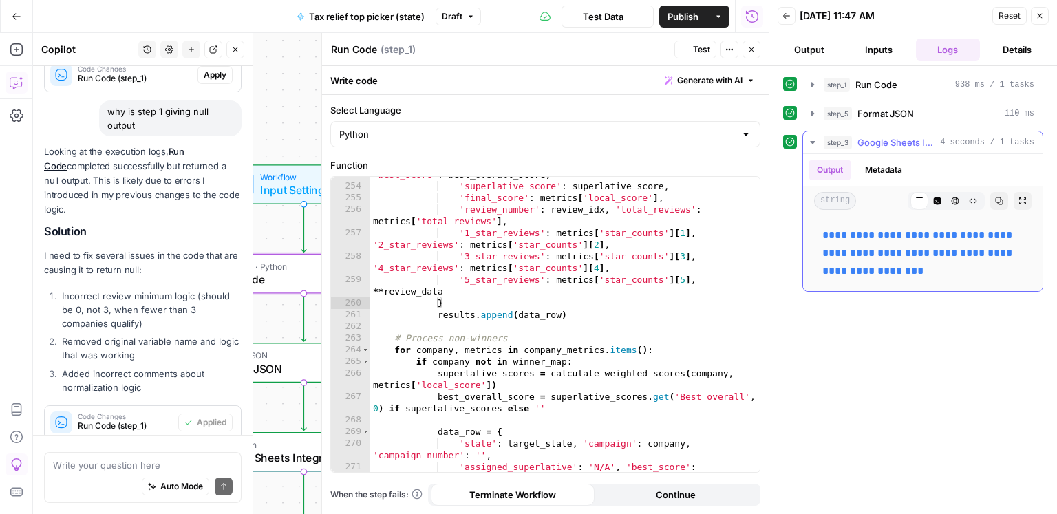
click at [879, 249] on link "**********" at bounding box center [918, 253] width 193 height 46
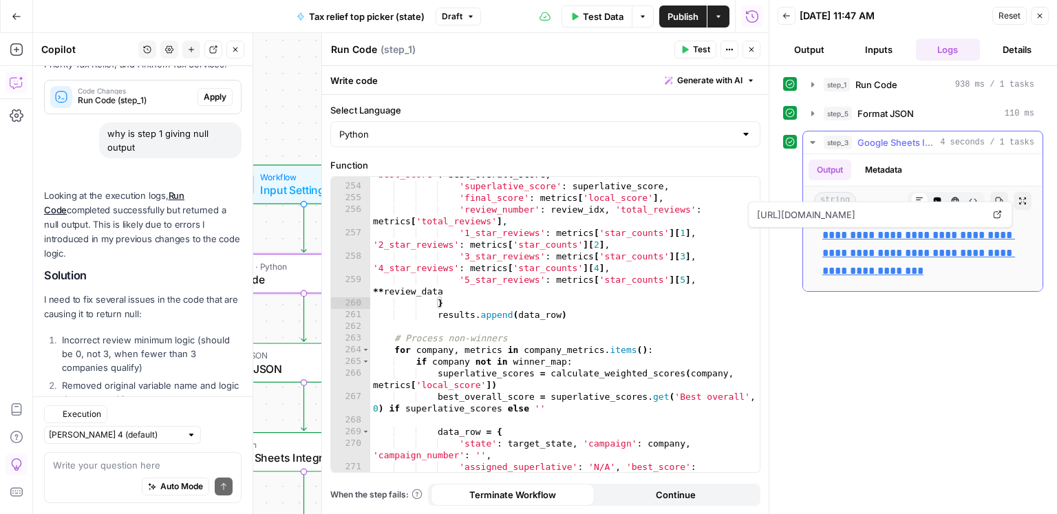
scroll to position [391, 0]
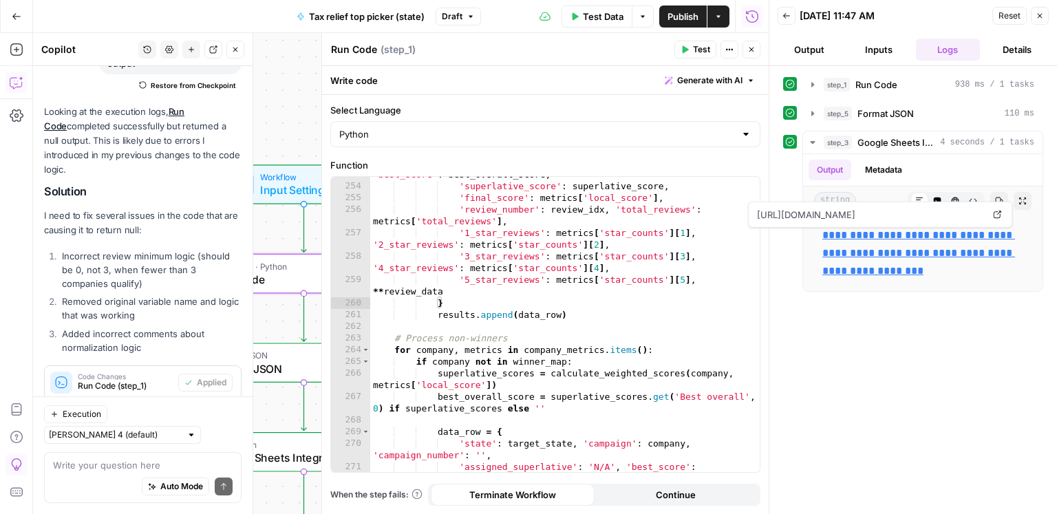
click at [663, 323] on div "'assigned_superlative' : assigned_superlative , 'best_score' : best_overall_sco…" at bounding box center [565, 328] width 390 height 343
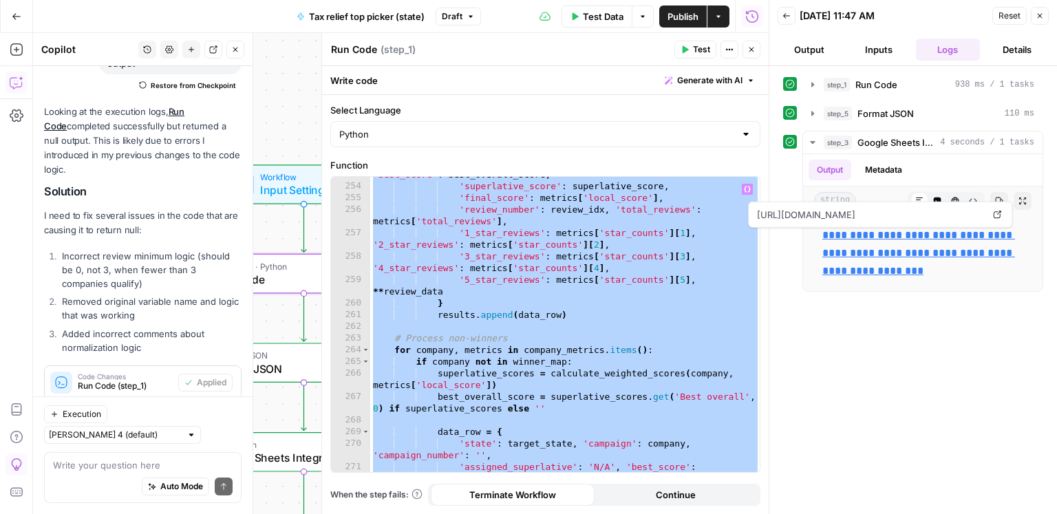
click at [571, 314] on div "'assigned_superlative' : assigned_superlative , 'best_score' : best_overall_sco…" at bounding box center [565, 328] width 390 height 343
type textarea "**********"
drag, startPoint x: 110, startPoint y: 471, endPoint x: 160, endPoint y: 431, distance: 64.2
click at [109, 471] on textarea at bounding box center [143, 465] width 180 height 14
paste textarea "however, i also want to apply a penalty to a company's final_score. if 1 or mor…"
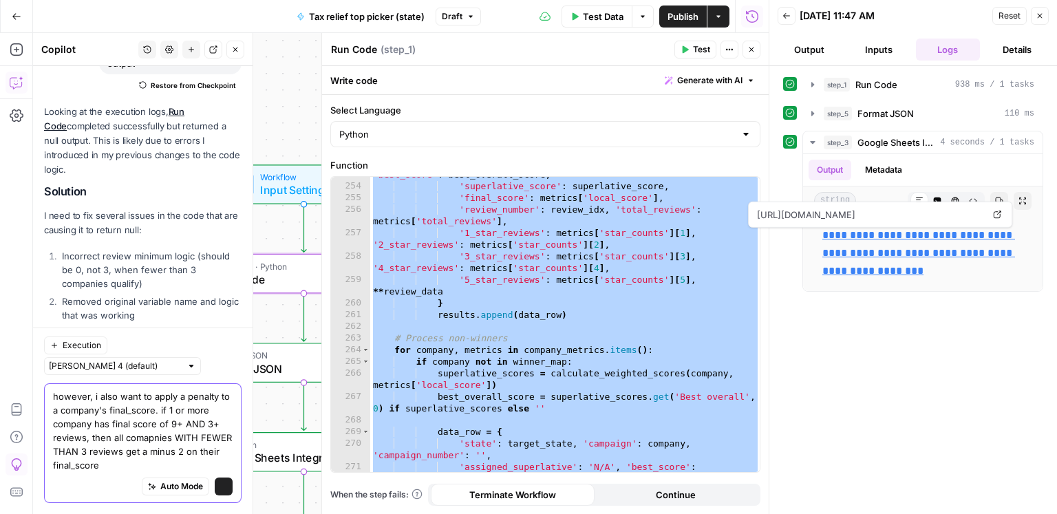
scroll to position [460, 0]
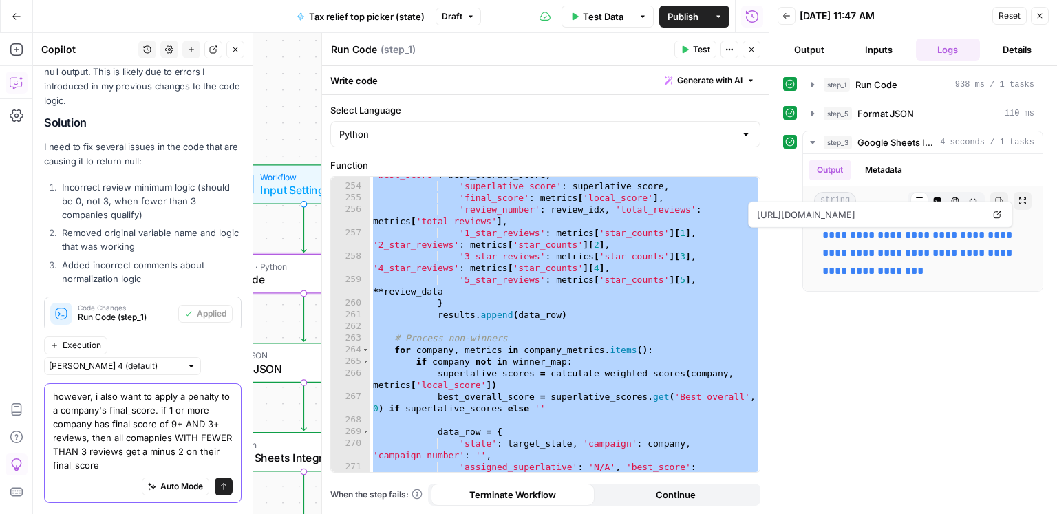
drag, startPoint x: 92, startPoint y: 399, endPoint x: -10, endPoint y: 394, distance: 102.0
click at [0, 394] on html "ConsumerAffairs New Home Browse Insights Opportunities Your Data Recent Grids S…" at bounding box center [528, 257] width 1057 height 514
click at [101, 396] on textarea "however, i also want to apply a penalty to a company's final_score. if 1 or mor…" at bounding box center [143, 430] width 180 height 83
drag, startPoint x: 94, startPoint y: 397, endPoint x: 54, endPoint y: 393, distance: 40.1
click at [54, 393] on textarea "however, i also want to apply a penalty to a company's final_score. if 1 or mor…" at bounding box center [143, 430] width 180 height 83
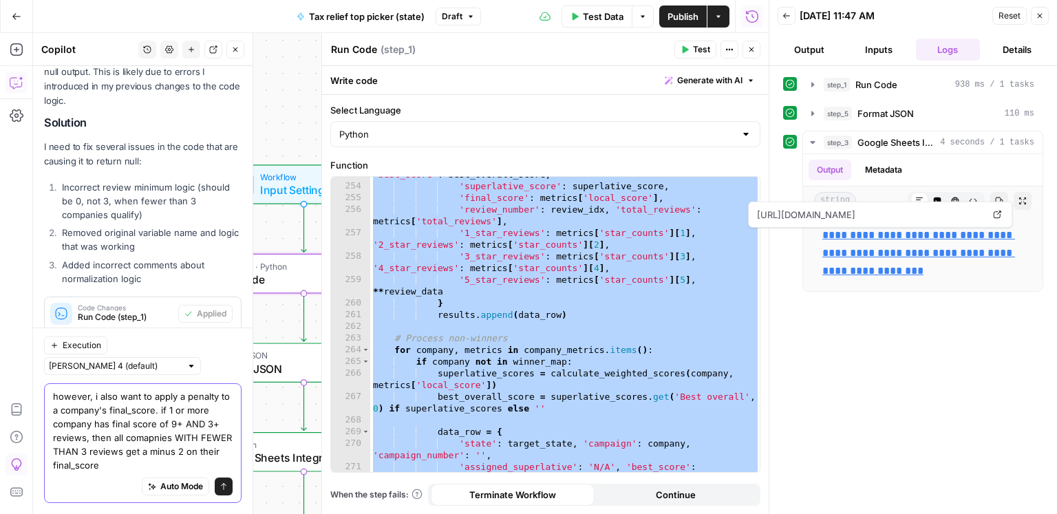
type textarea "i also want to apply a penalty to a company's final_score. if 1 or more company…"
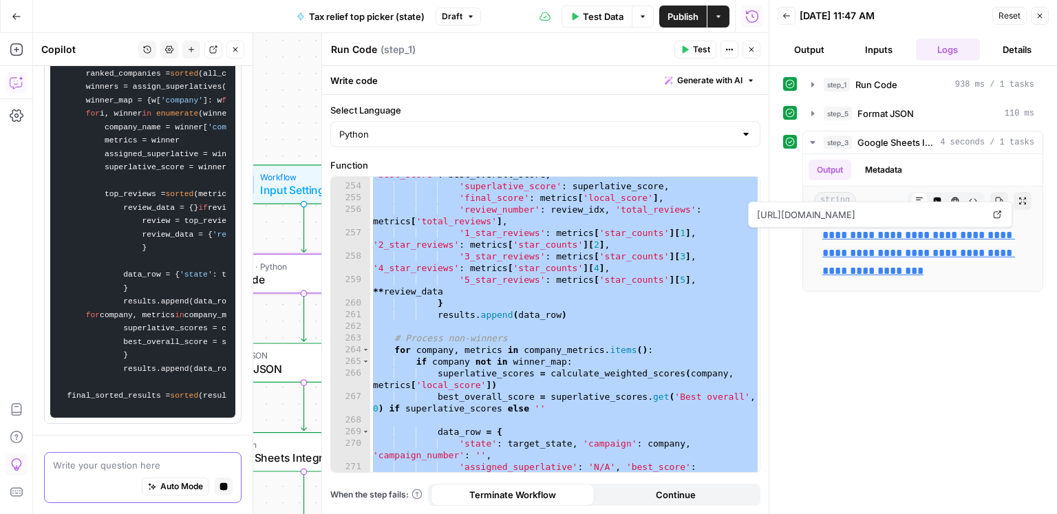
scroll to position [528, 0]
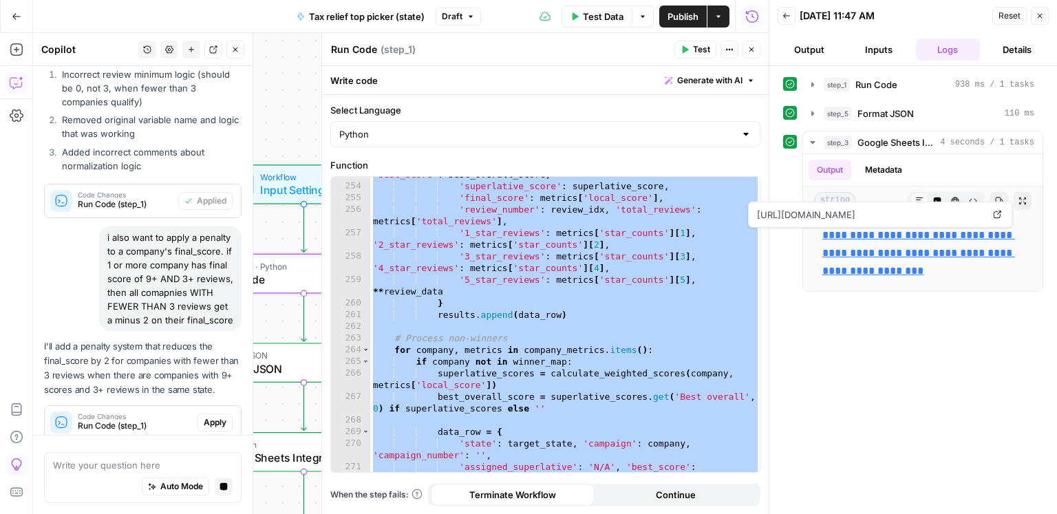
click at [224, 416] on span "Apply" at bounding box center [215, 422] width 23 height 12
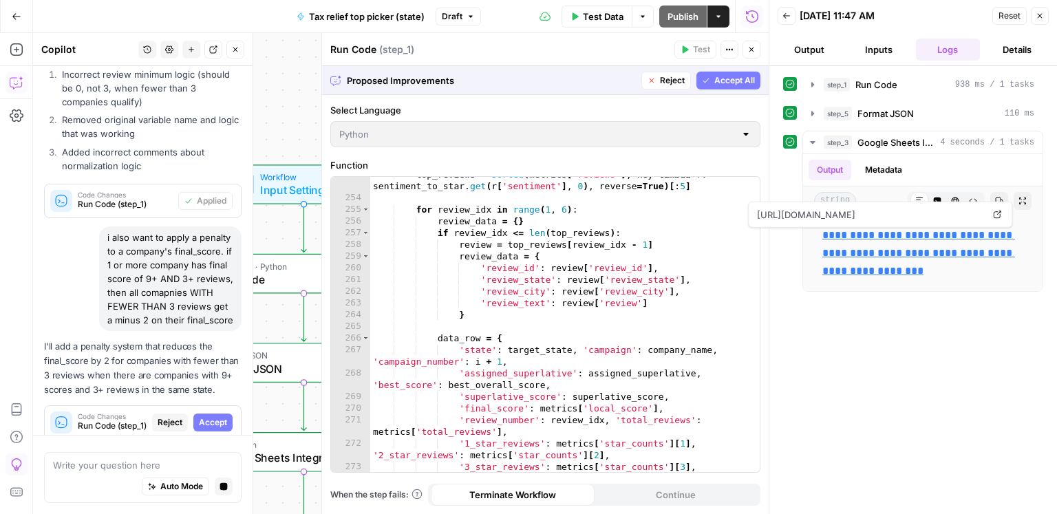
click at [725, 83] on span "Accept All" at bounding box center [734, 80] width 41 height 12
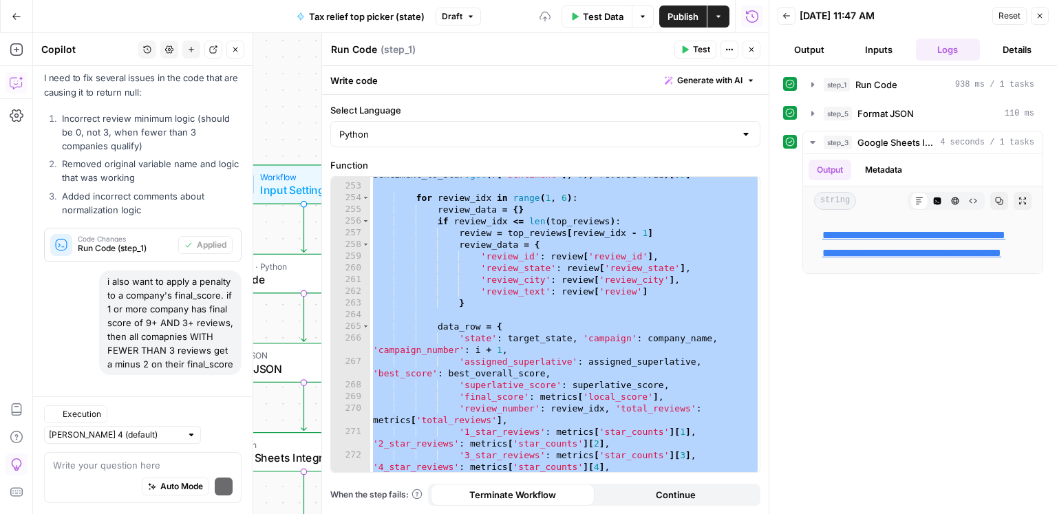
scroll to position [634, 0]
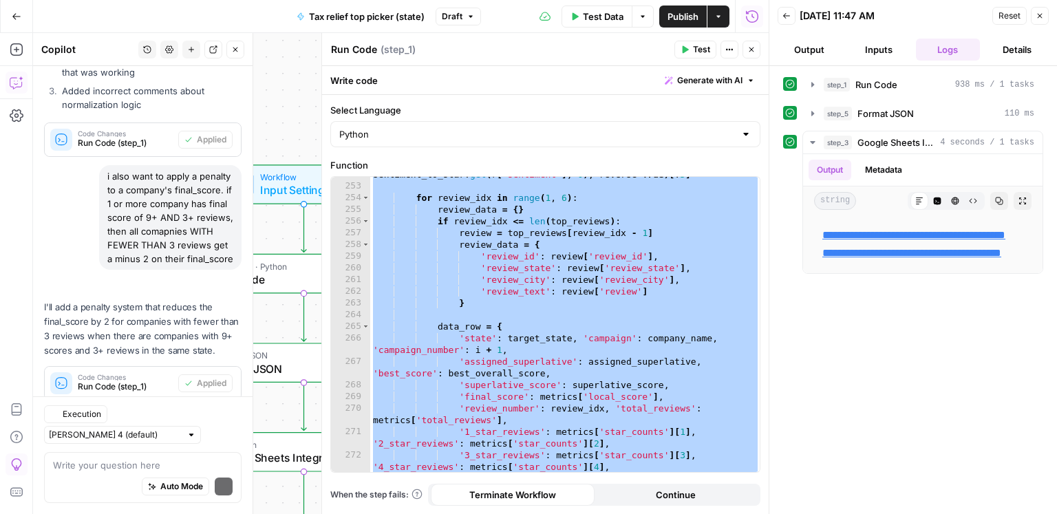
click at [613, 21] on span "Test Data" at bounding box center [603, 17] width 41 height 14
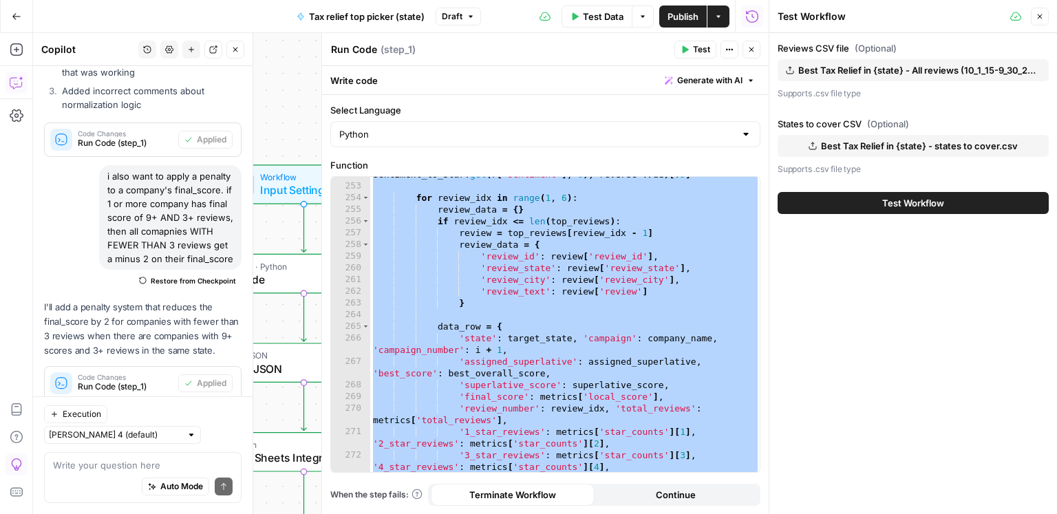
click at [847, 212] on button "Test Workflow" at bounding box center [913, 203] width 271 height 22
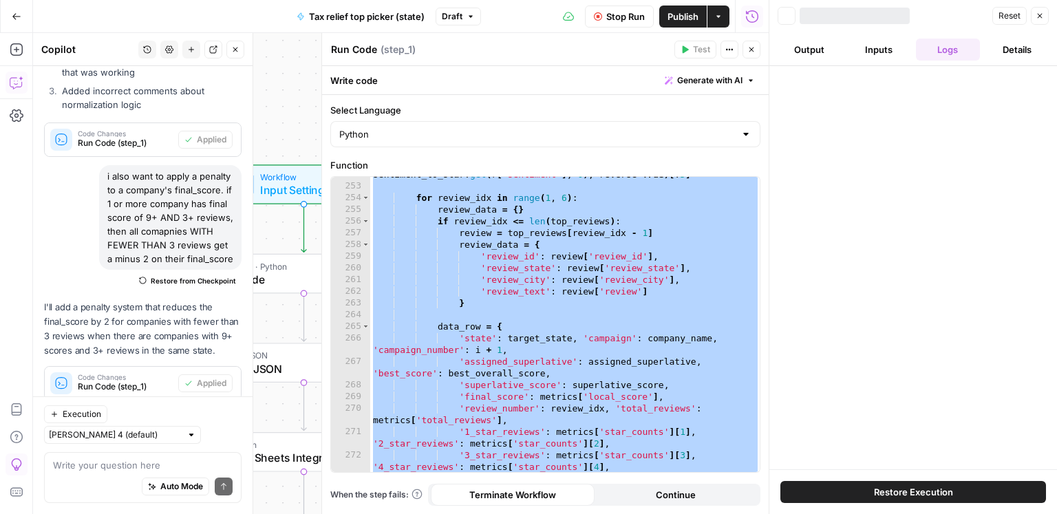
click at [849, 208] on div at bounding box center [913, 267] width 288 height 403
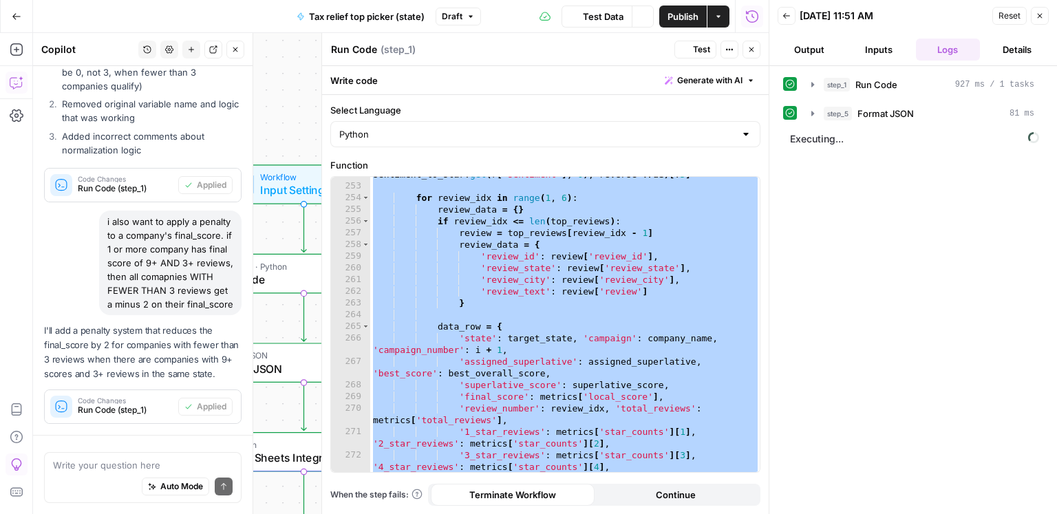
scroll to position [528, 0]
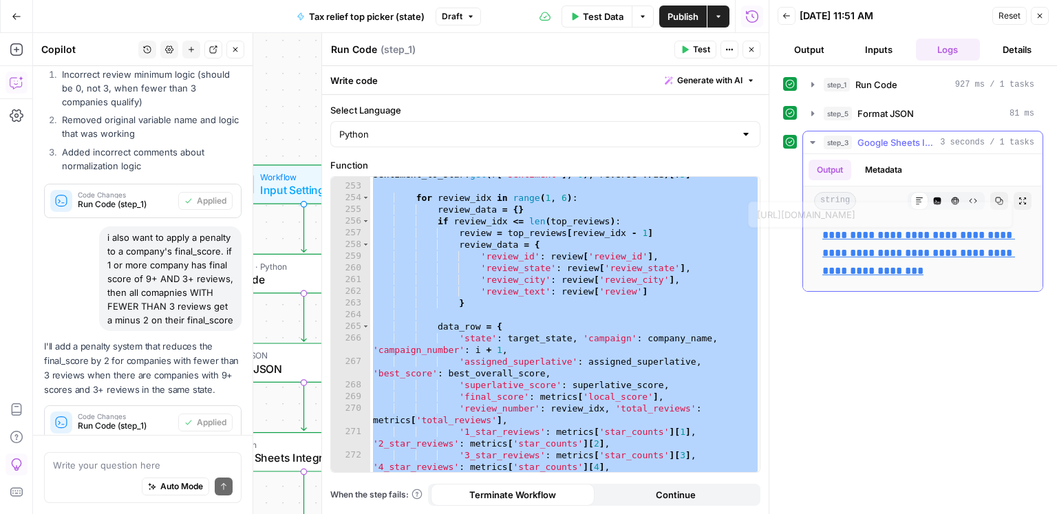
click at [892, 232] on link "**********" at bounding box center [918, 253] width 193 height 46
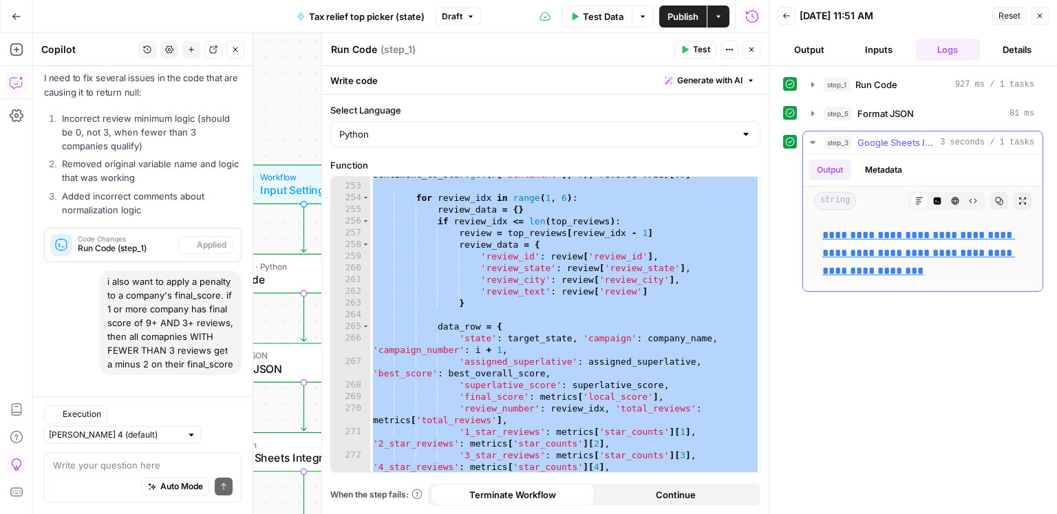
scroll to position [634, 0]
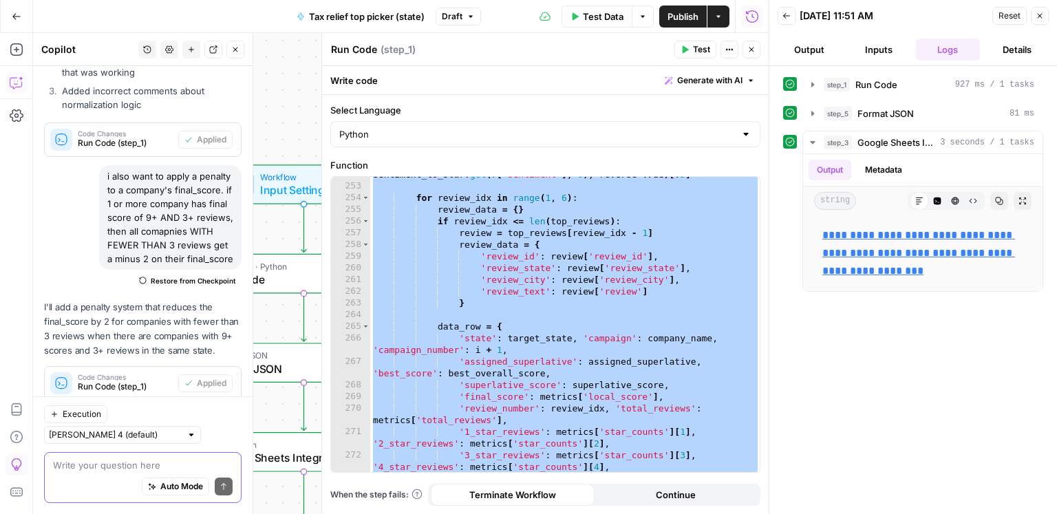
click at [144, 463] on textarea at bounding box center [143, 465] width 180 height 14
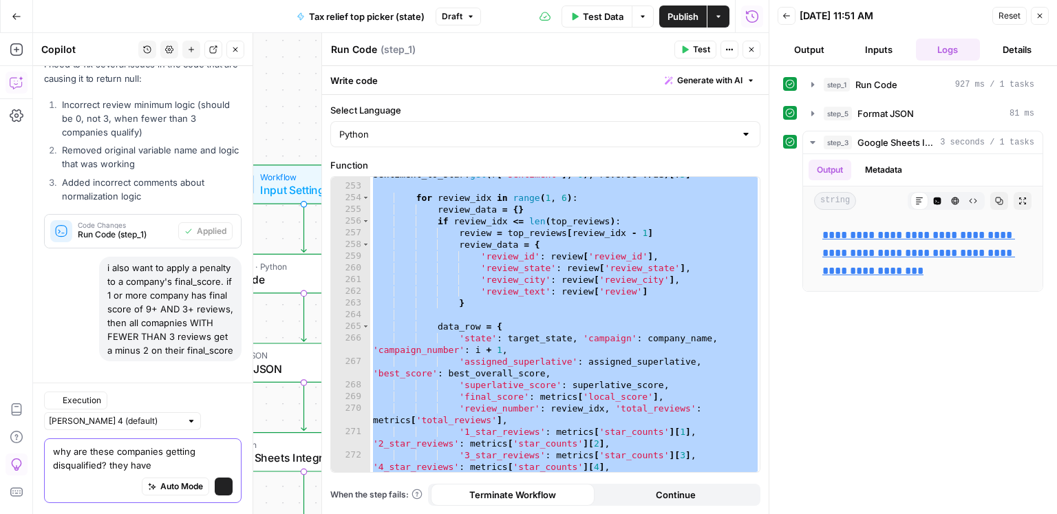
scroll to position [647, 0]
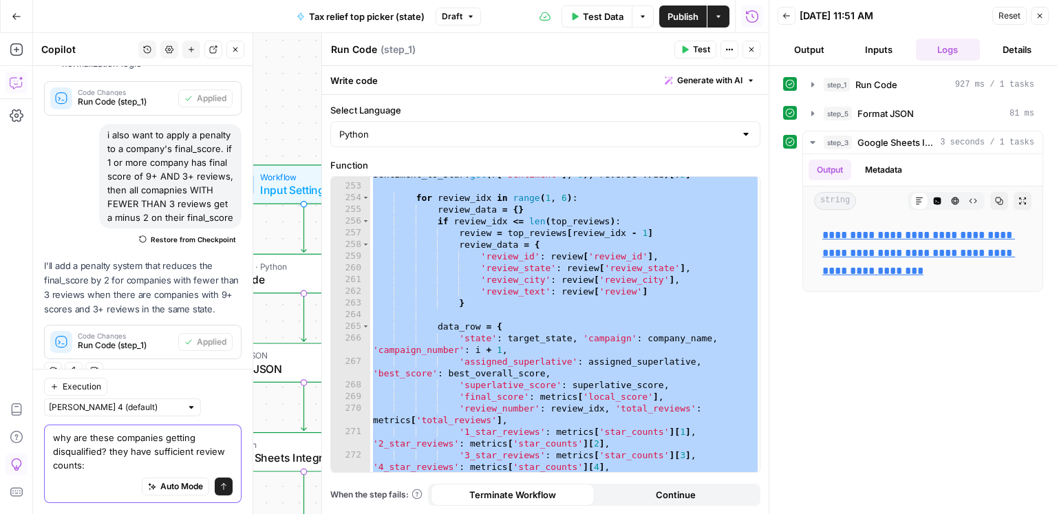
paste textarea "Priority Tax Relief N/A 2.529 Disqualified 3 Fortress Tax Relief N/A 2.016 Disq…"
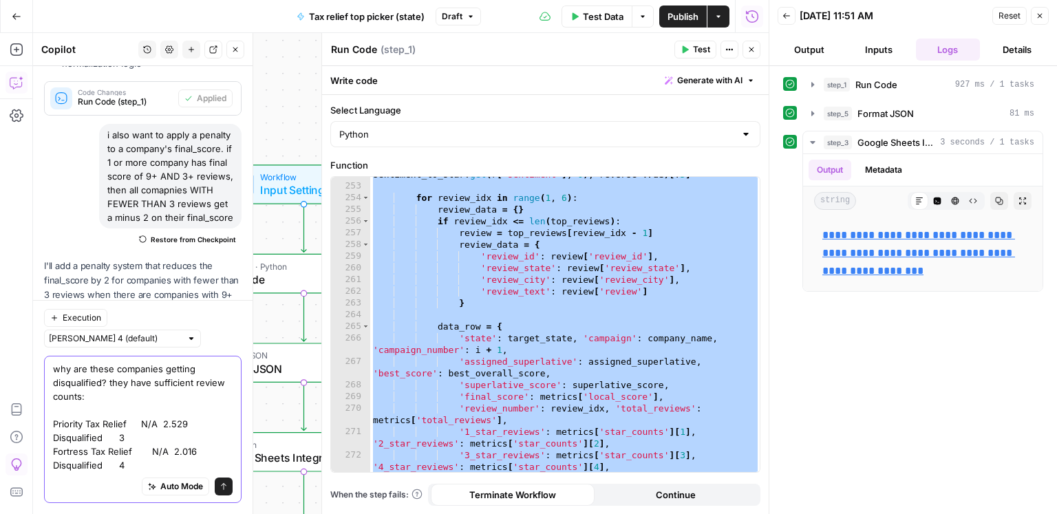
scroll to position [730, 0]
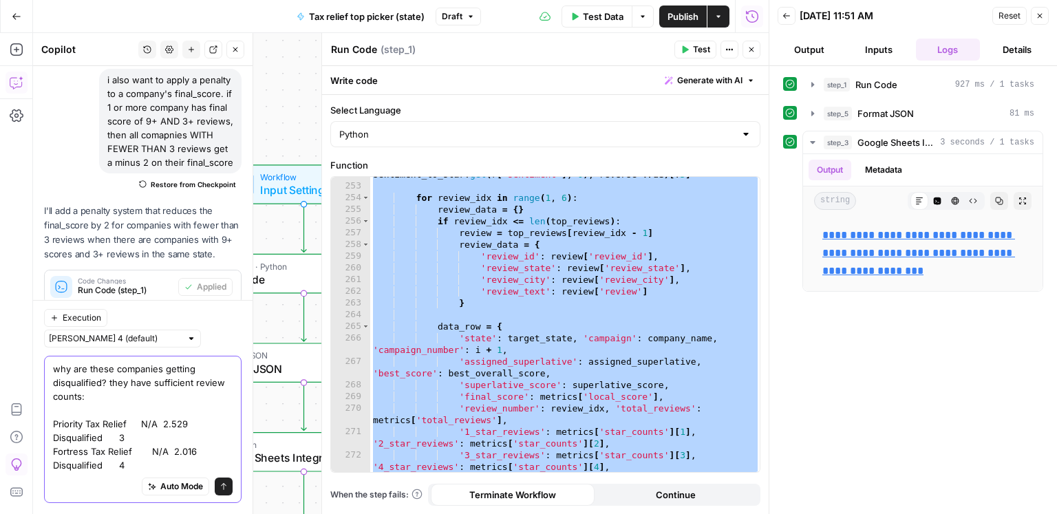
click at [98, 388] on textarea "why are these companies getting disqualified? they have sufficient review count…" at bounding box center [143, 417] width 180 height 110
click at [94, 394] on textarea "why are these companies getting disqualified? they have sufficient review count…" at bounding box center [143, 417] width 180 height 110
click at [100, 381] on textarea "why are these companies getting disqualified? they have sufficient review count…" at bounding box center [143, 417] width 180 height 110
click at [151, 457] on textarea "why are these companies getting disqualified in [US_STATE]? they have sufficien…" at bounding box center [143, 417] width 180 height 110
click at [132, 381] on textarea "why are these companies getting disqualified in [US_STATE]? they have sufficien…" at bounding box center [143, 417] width 180 height 110
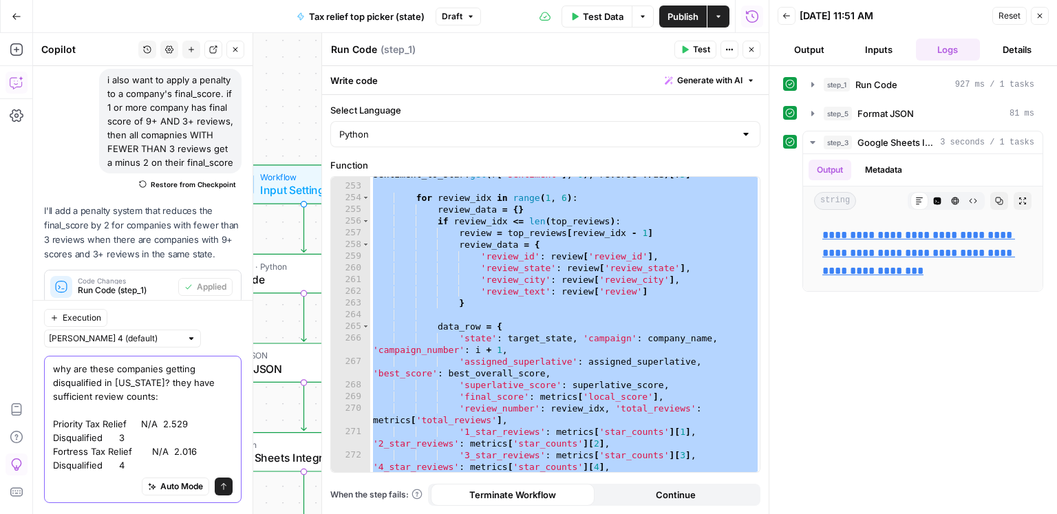
click at [132, 381] on textarea "why are these companies getting disqualified in [US_STATE]? they have sufficien…" at bounding box center [143, 417] width 180 height 110
type textarea "why are these companies getting disqualified in [GEOGRAPHIC_DATA]? they have su…"
click at [169, 462] on textarea "why are these companies getting disqualified in [GEOGRAPHIC_DATA]? they have su…" at bounding box center [143, 417] width 180 height 110
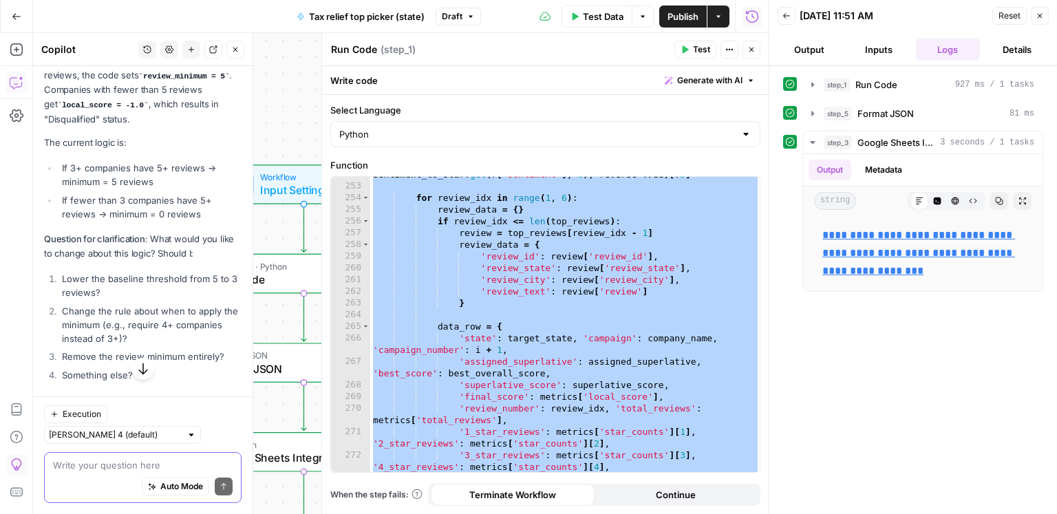
scroll to position [1387, 0]
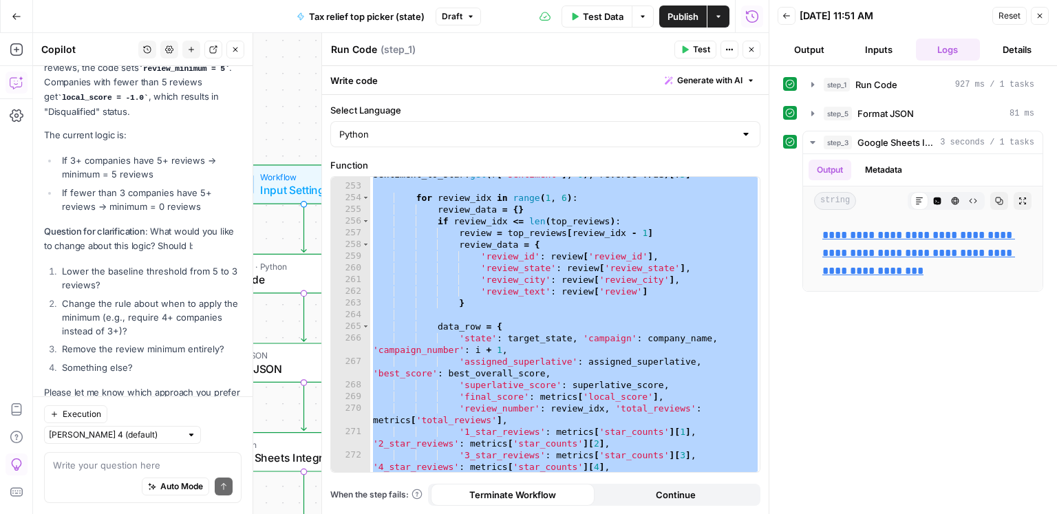
click at [126, 475] on div "Auto Mode Send" at bounding box center [143, 487] width 180 height 30
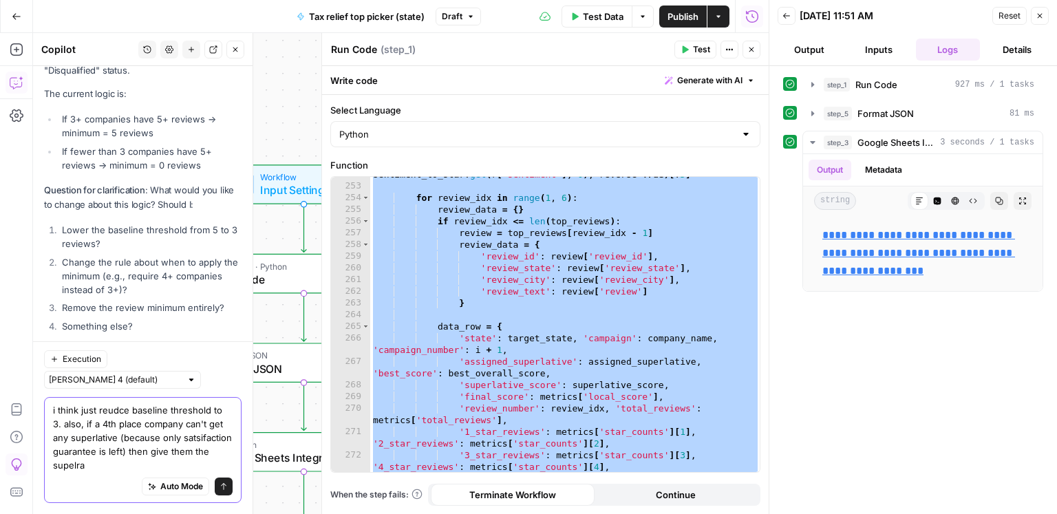
scroll to position [1442, 0]
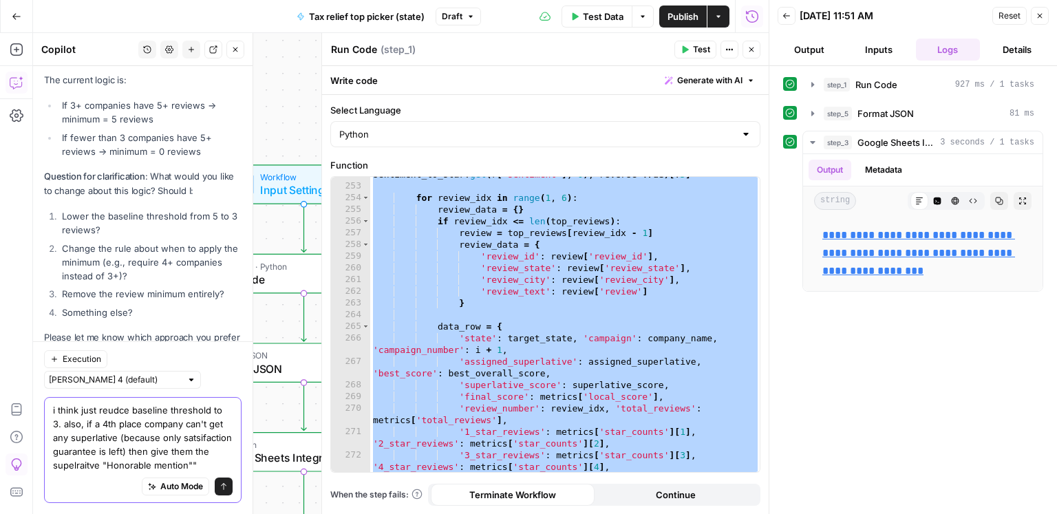
type textarea "i think just reudce baseline threshold to 3. also, if a 4th place company can't…"
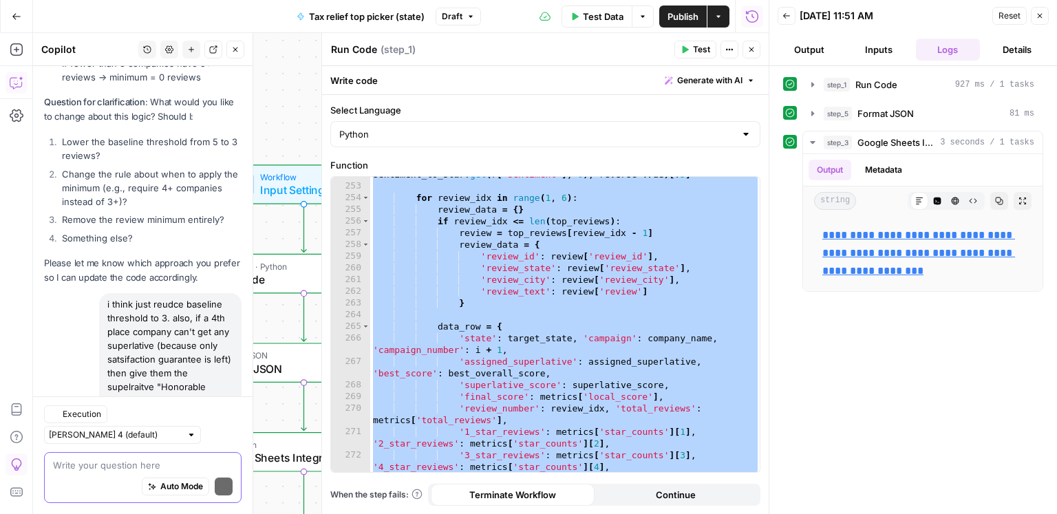
scroll to position [1623, 0]
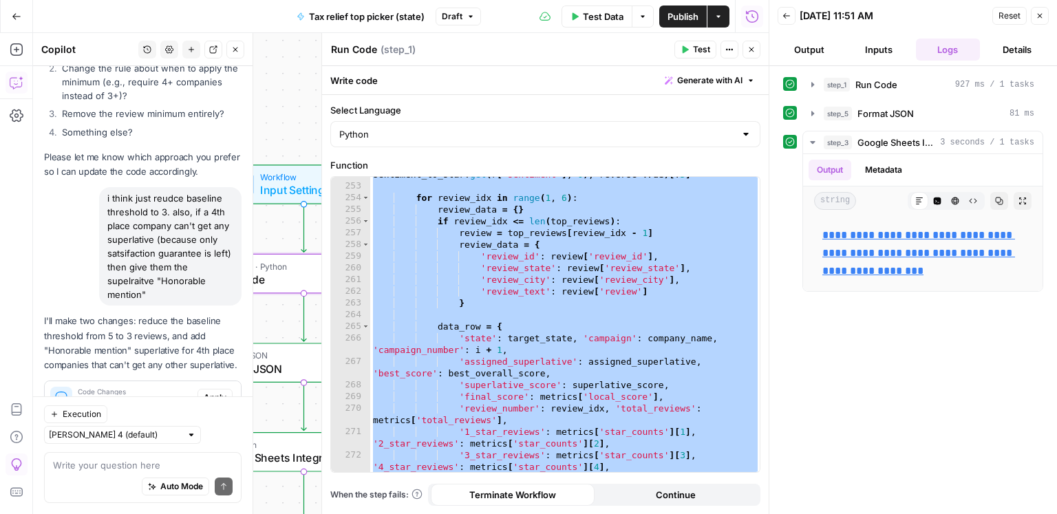
click at [217, 392] on span "Apply" at bounding box center [215, 398] width 23 height 12
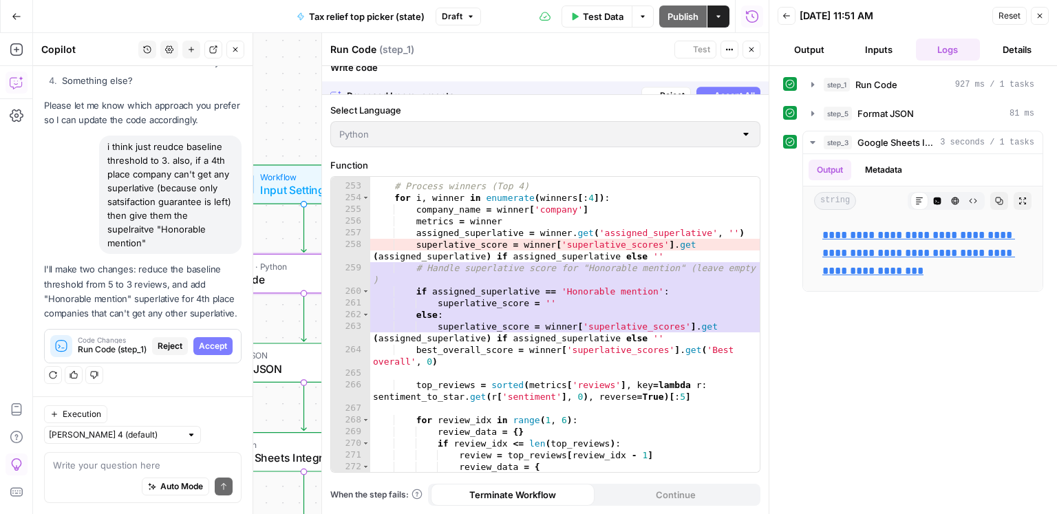
scroll to position [1556, 0]
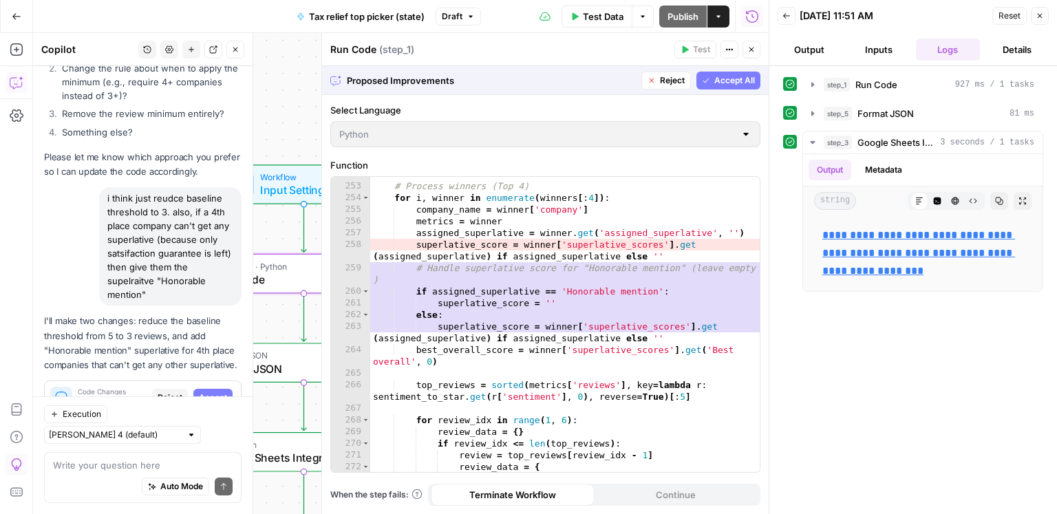
click at [214, 392] on span "Accept" at bounding box center [213, 398] width 28 height 12
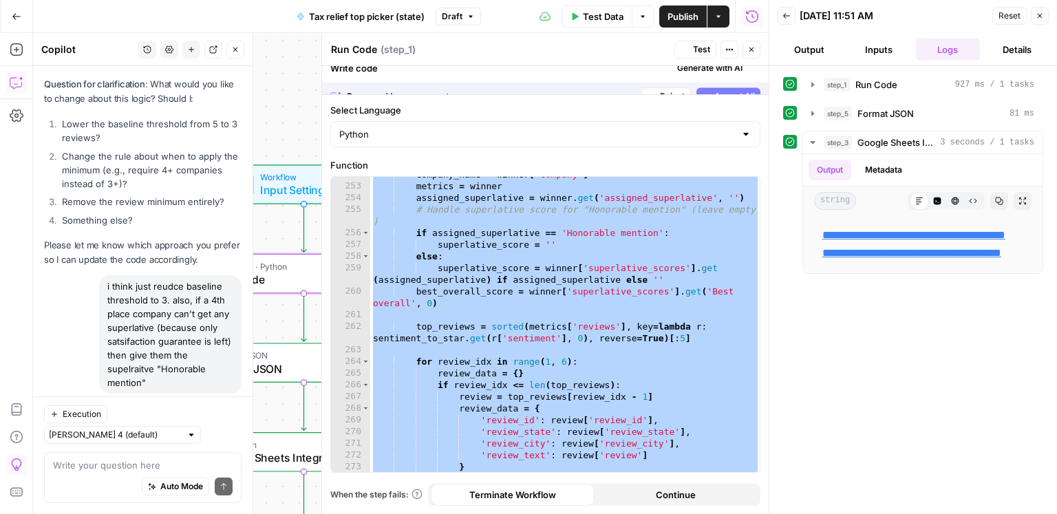
scroll to position [1667, 0]
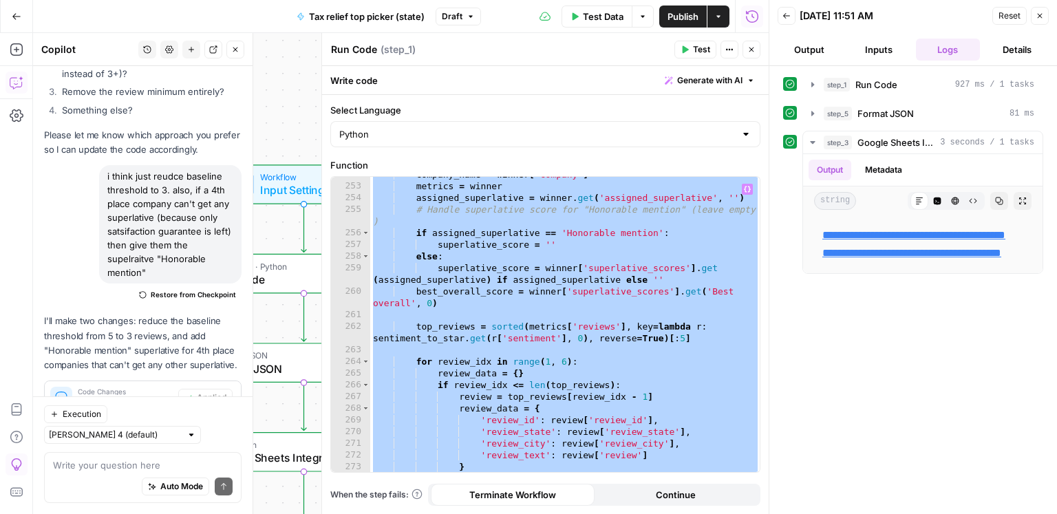
click at [616, 303] on div "company_name = winner [ 'company' ] metrics = winner assigned_superlative = win…" at bounding box center [565, 328] width 390 height 319
type textarea "**********"
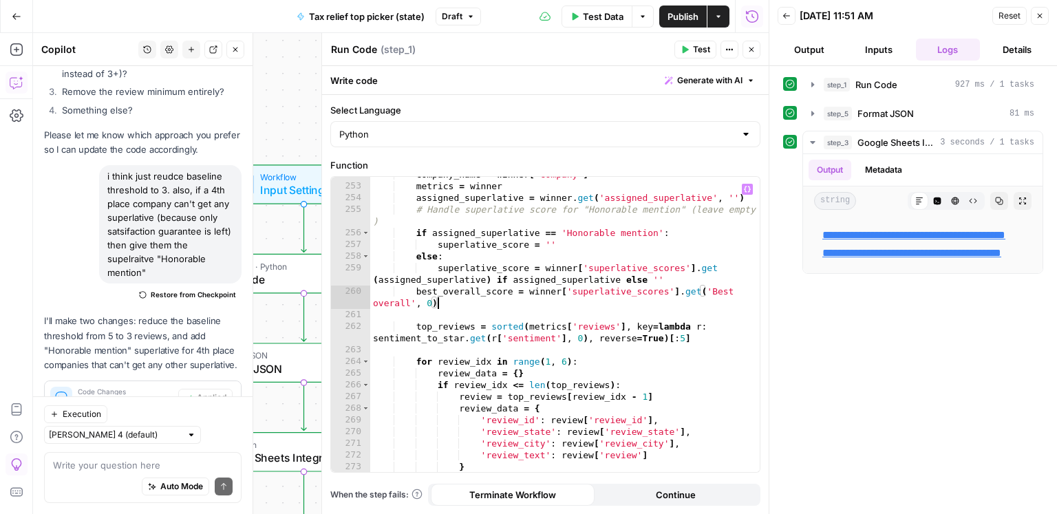
click at [606, 22] on span "Test Data" at bounding box center [603, 17] width 41 height 14
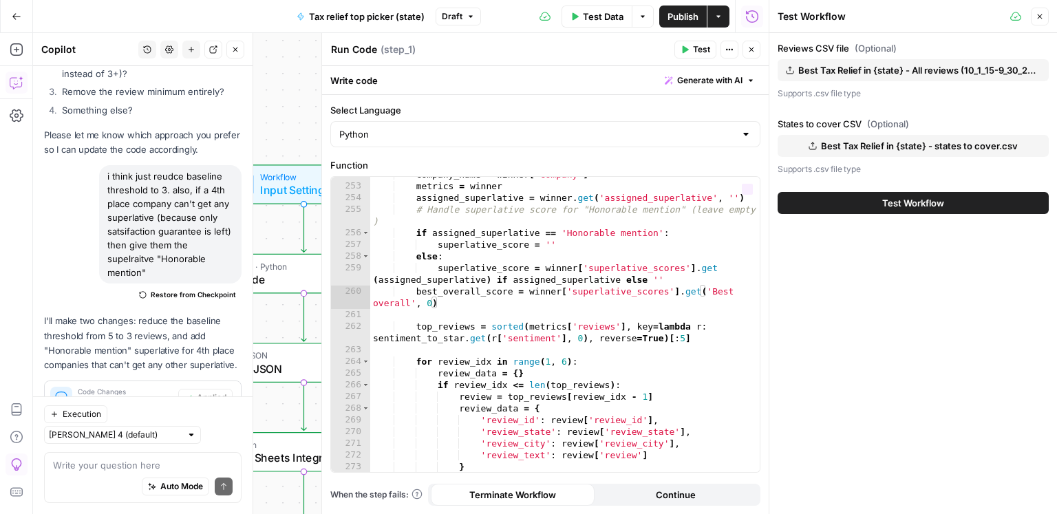
click at [837, 200] on button "Test Workflow" at bounding box center [913, 203] width 271 height 22
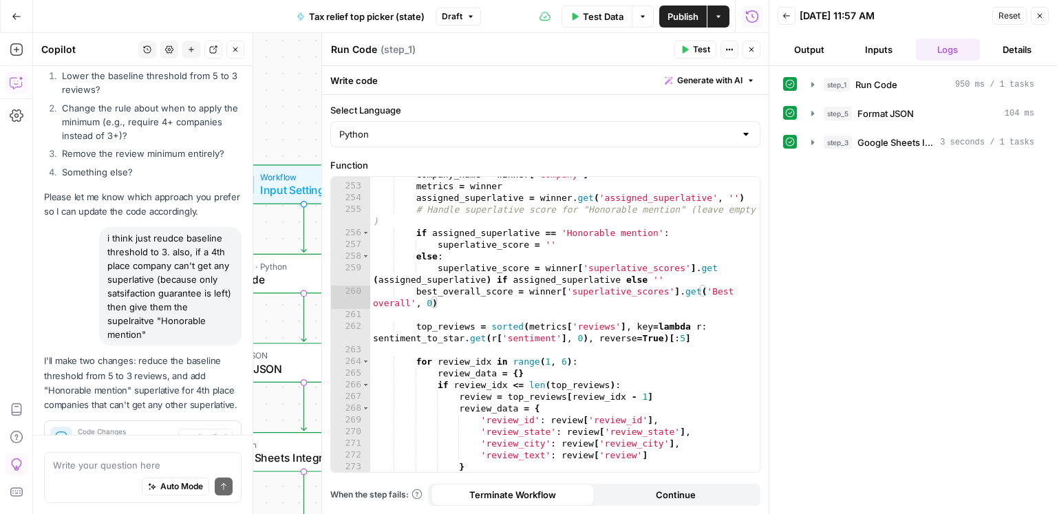
scroll to position [1667, 0]
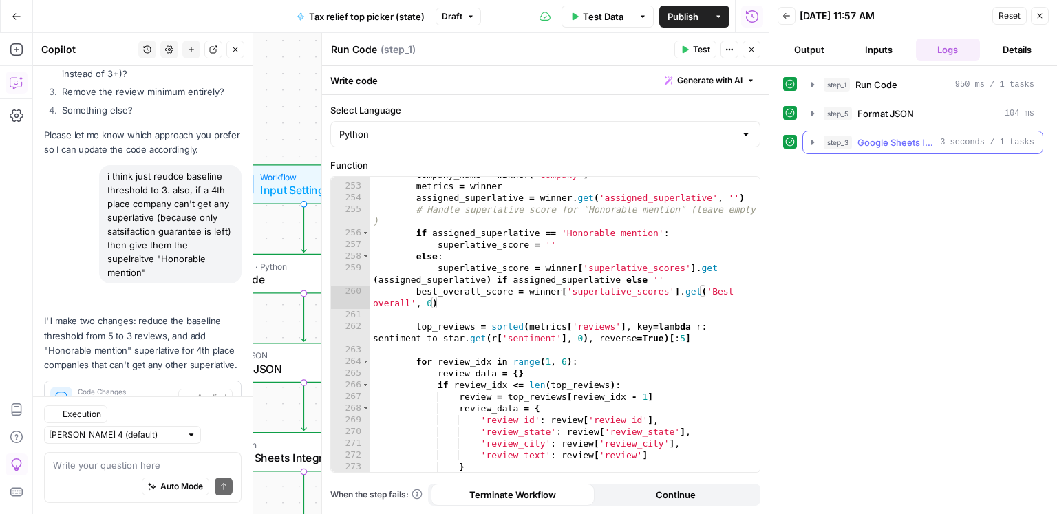
click at [892, 144] on span "Google Sheets Integration" at bounding box center [895, 143] width 77 height 14
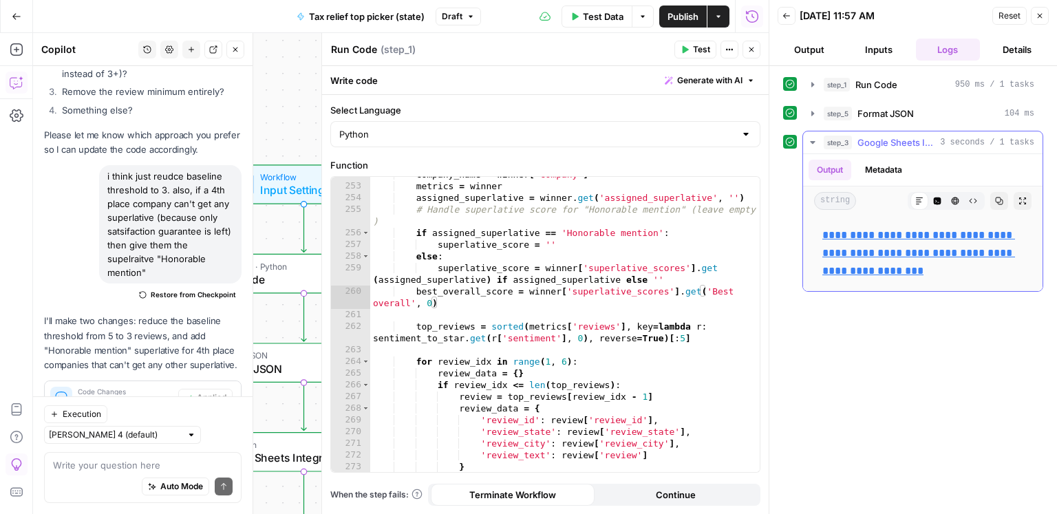
click at [891, 248] on link "**********" at bounding box center [918, 253] width 193 height 46
click at [103, 460] on textarea at bounding box center [143, 465] width 180 height 14
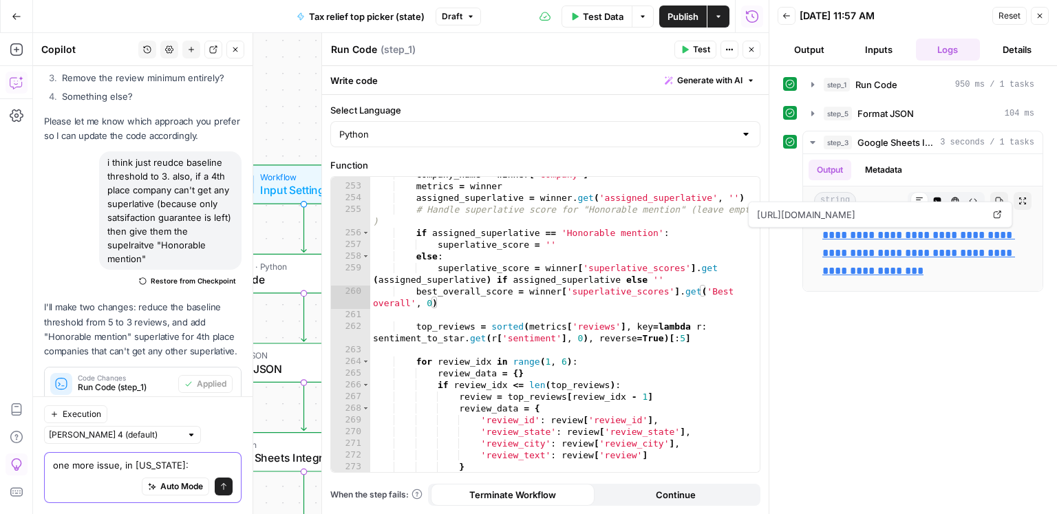
paste textarea "Priority Tax Relief Customer service Community Tax Honorable mention"
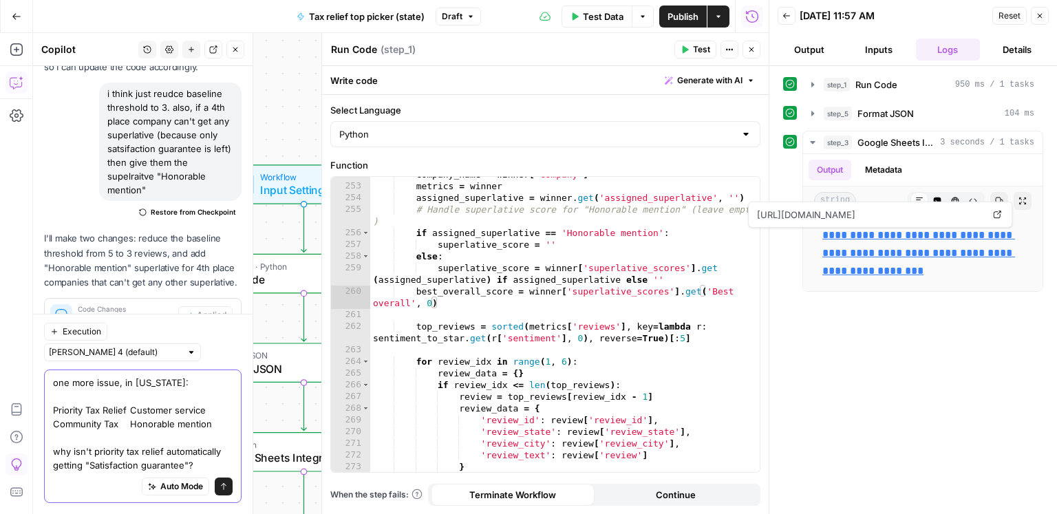
scroll to position [1763, 0]
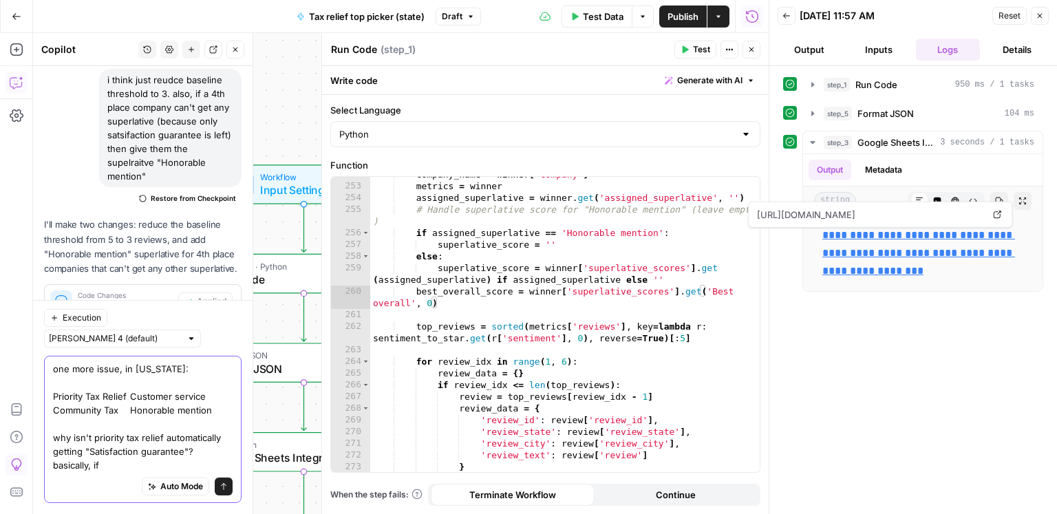
paste textarea "[PERSON_NAME] Tax Relief Priority Tax Relief Anthem Tax Services"
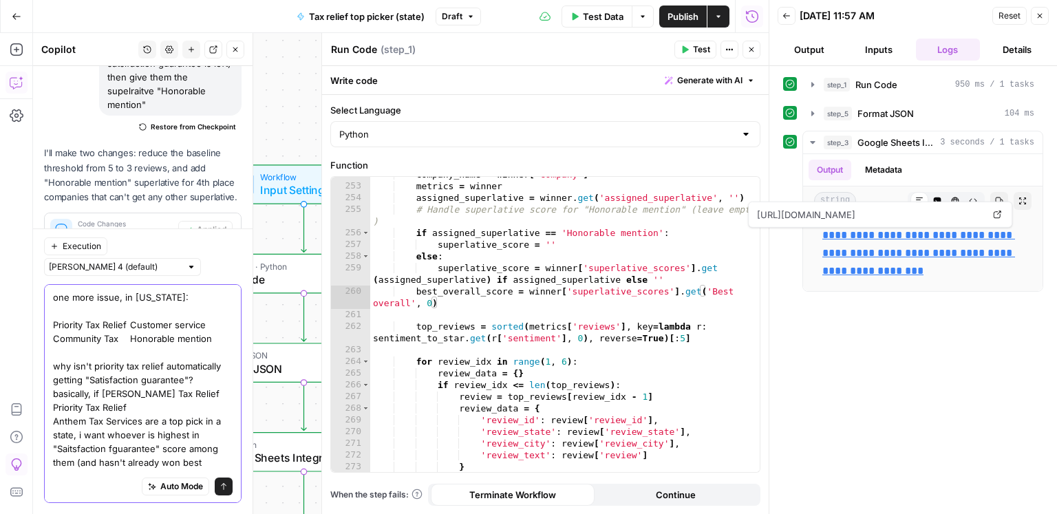
scroll to position [10, 0]
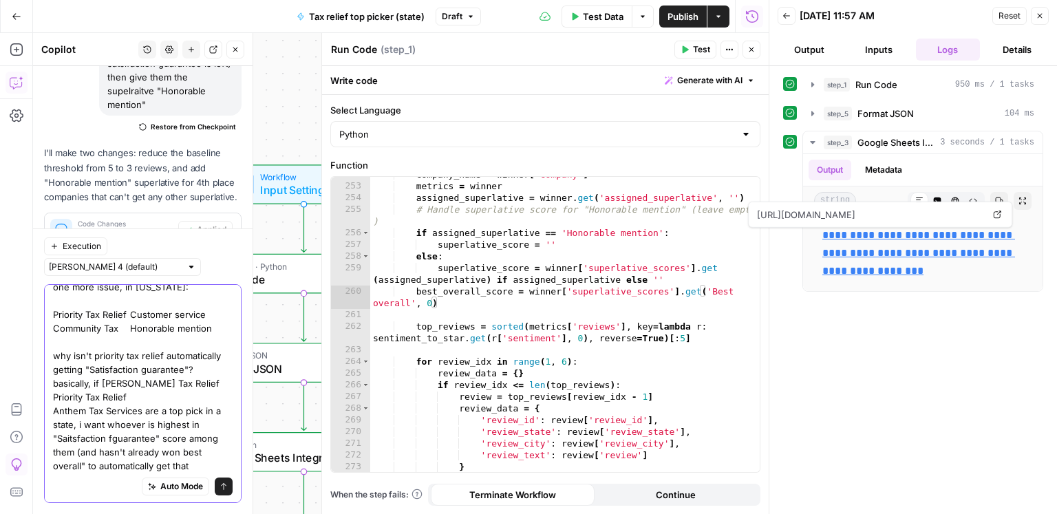
type textarea "one more issue, in [US_STATE]: Priority Tax Relief Customer service Community T…"
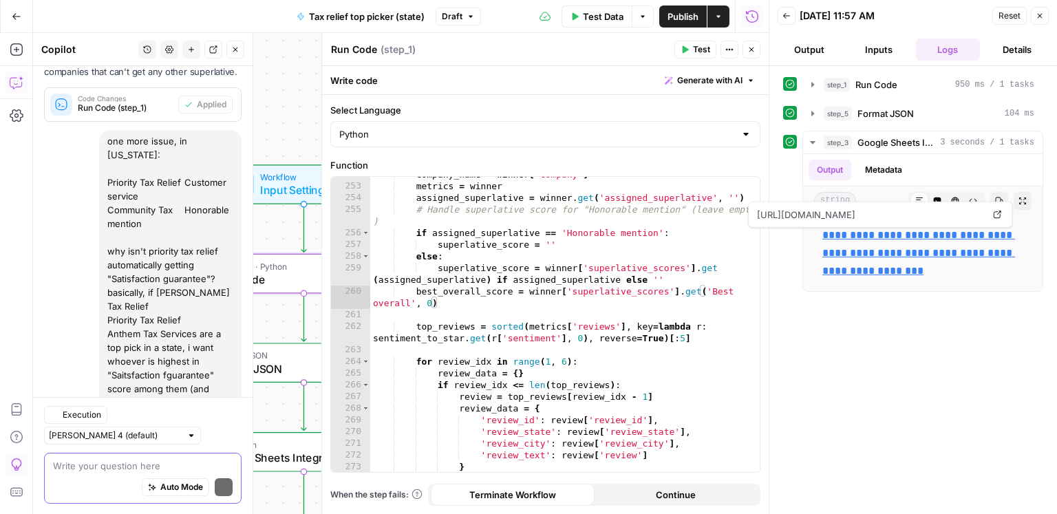
scroll to position [2109, 0]
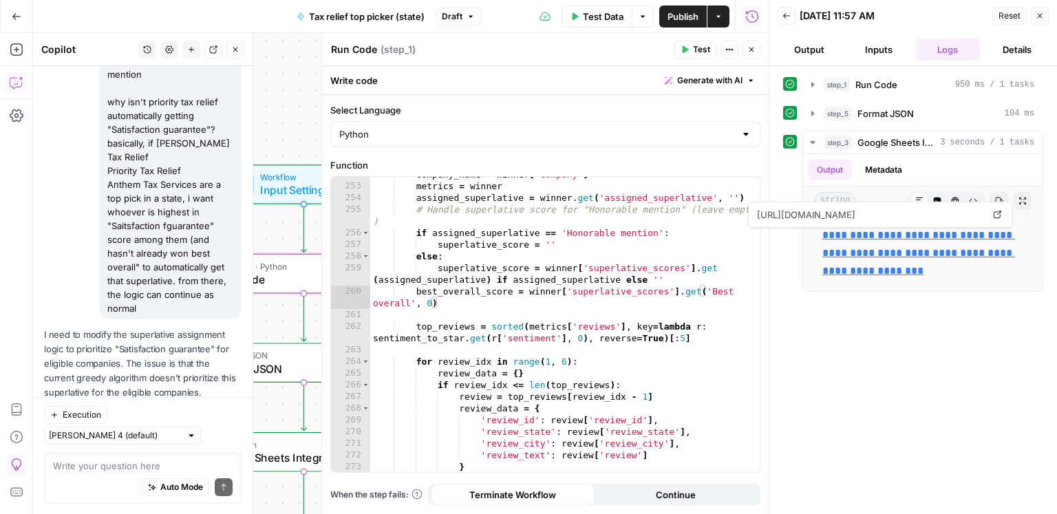
click at [210, 420] on span "Apply" at bounding box center [215, 426] width 23 height 12
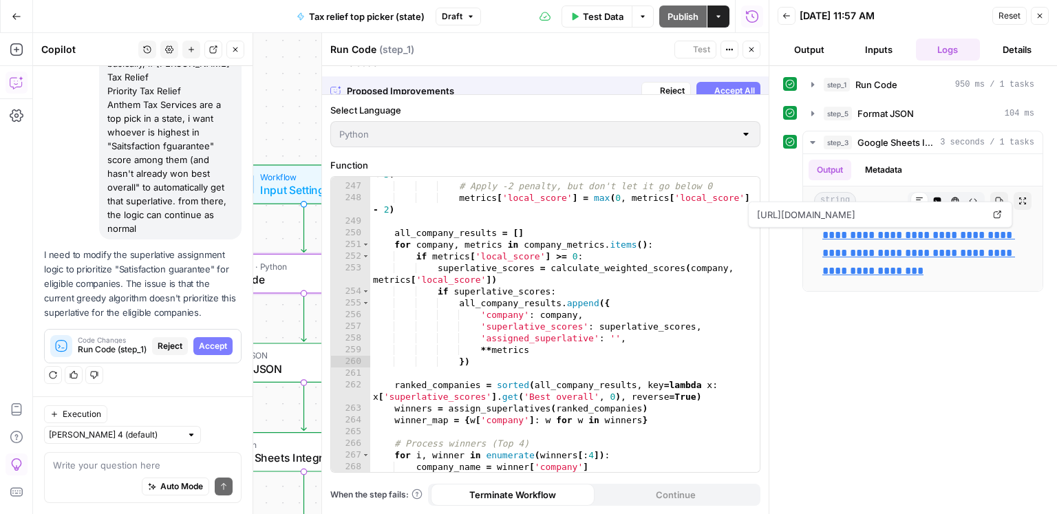
scroll to position [1999, 0]
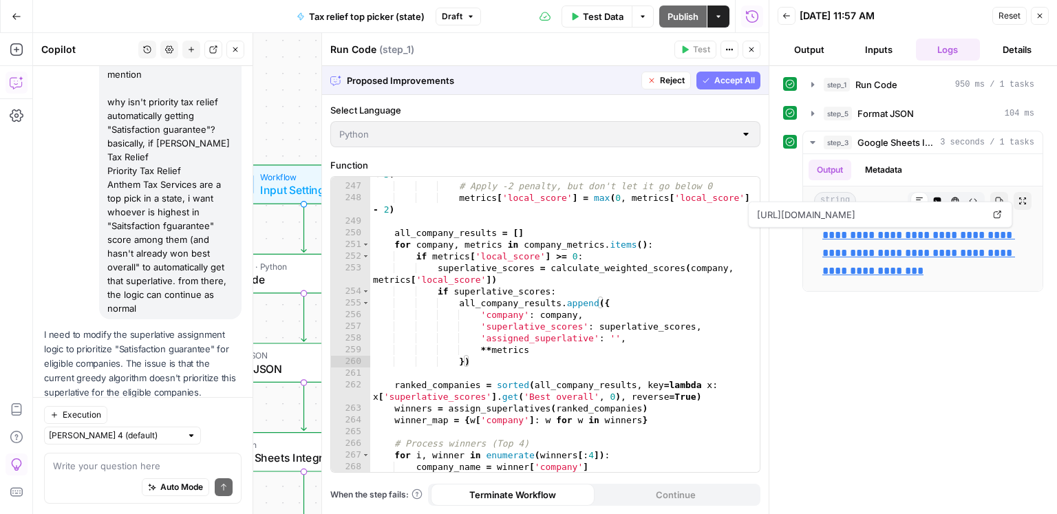
click at [721, 84] on span "Accept All" at bounding box center [734, 80] width 41 height 12
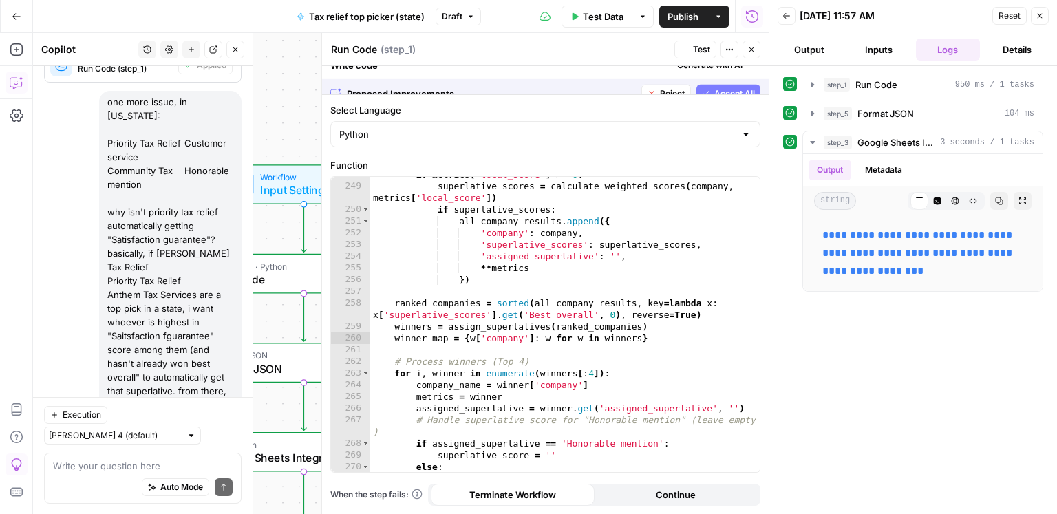
scroll to position [2131, 0]
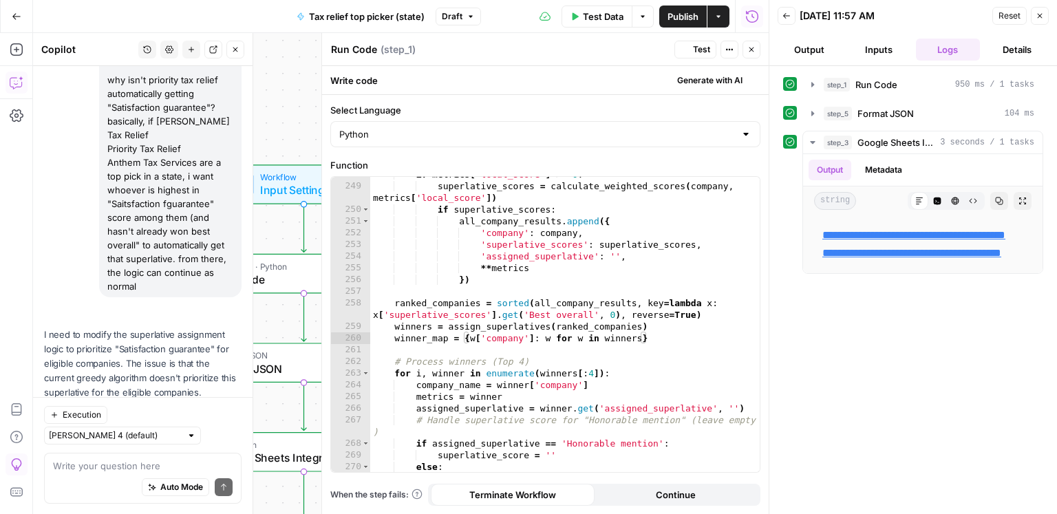
click at [607, 12] on span "Test Data" at bounding box center [603, 17] width 41 height 14
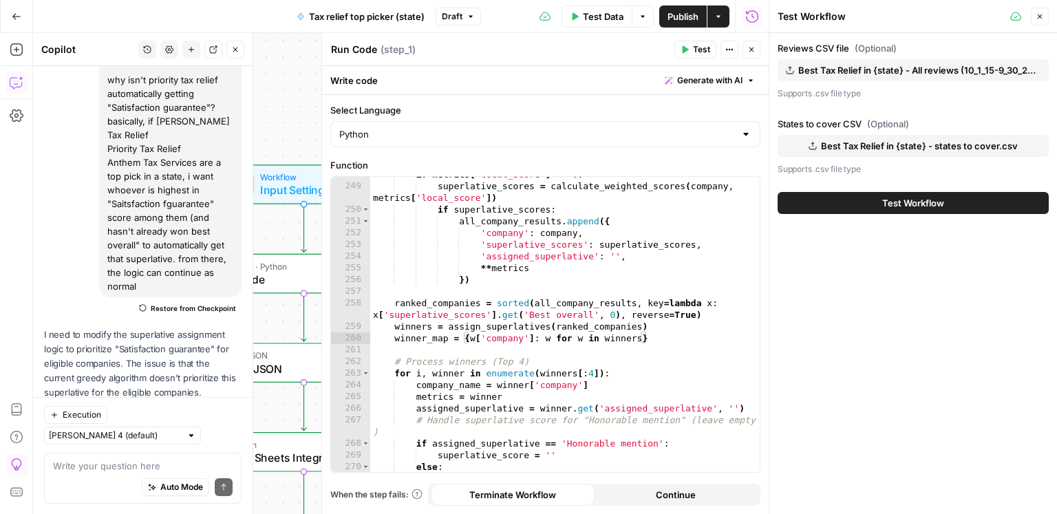
click at [901, 208] on span "Test Workflow" at bounding box center [913, 203] width 62 height 14
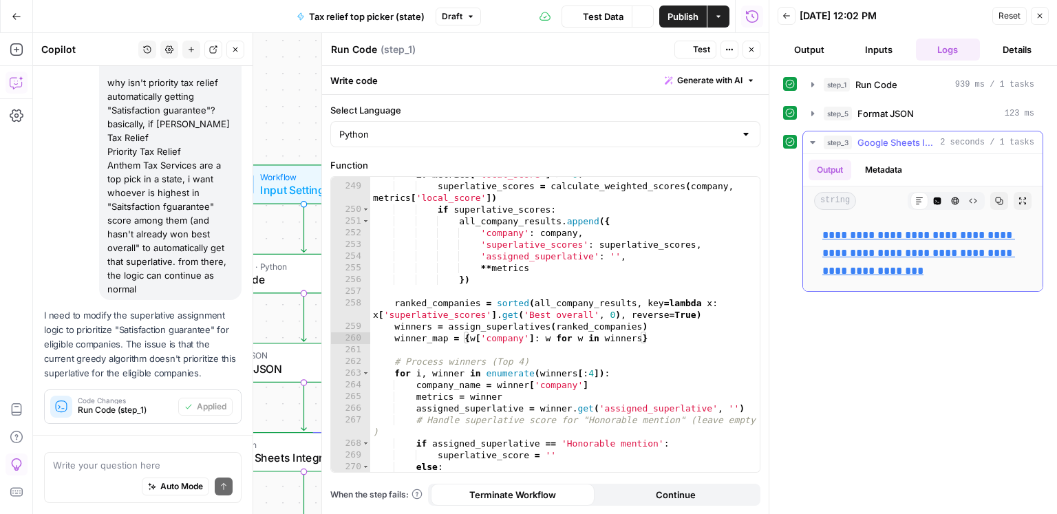
scroll to position [1960, 0]
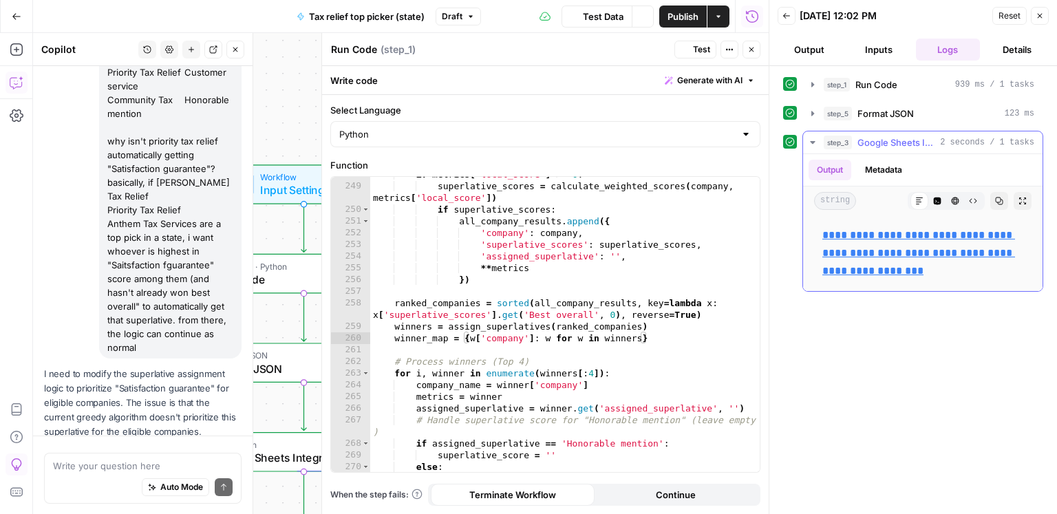
click at [878, 233] on link "**********" at bounding box center [918, 253] width 193 height 46
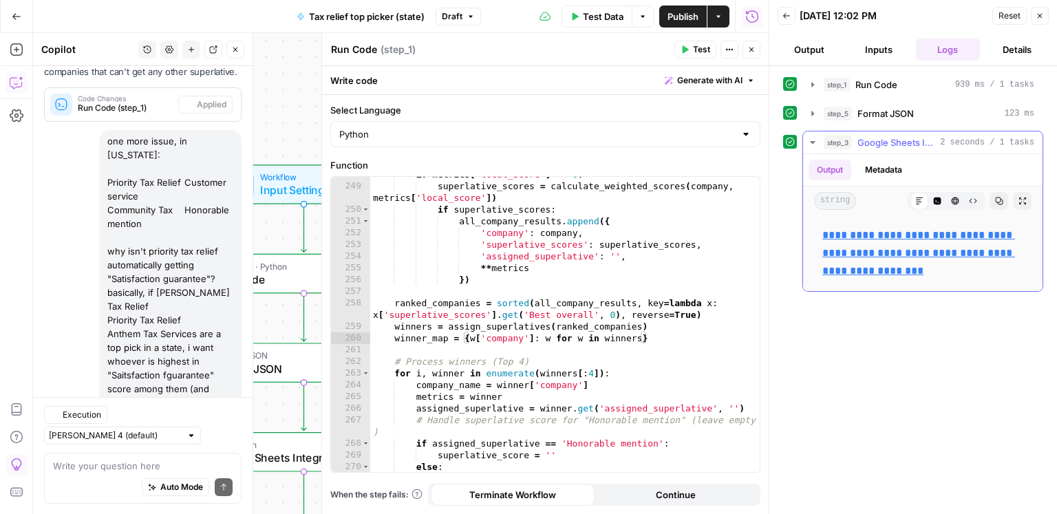
scroll to position [2131, 0]
